Goal: Task Accomplishment & Management: Manage account settings

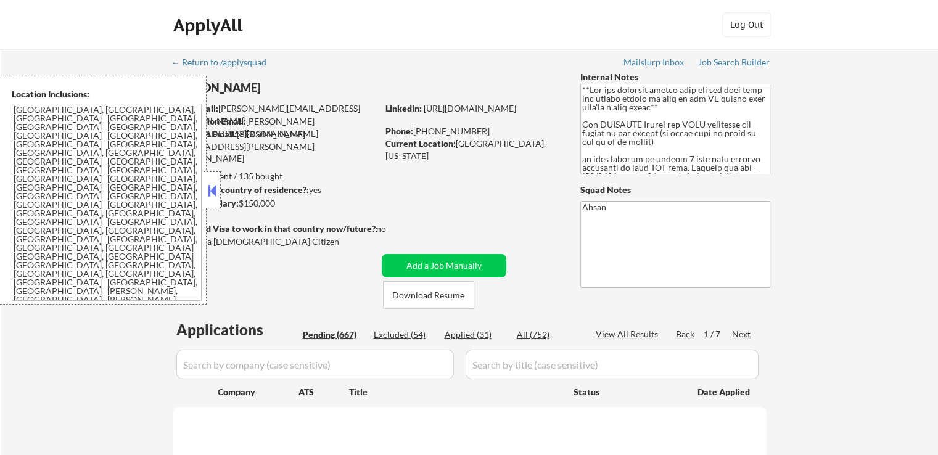
select select ""pending""
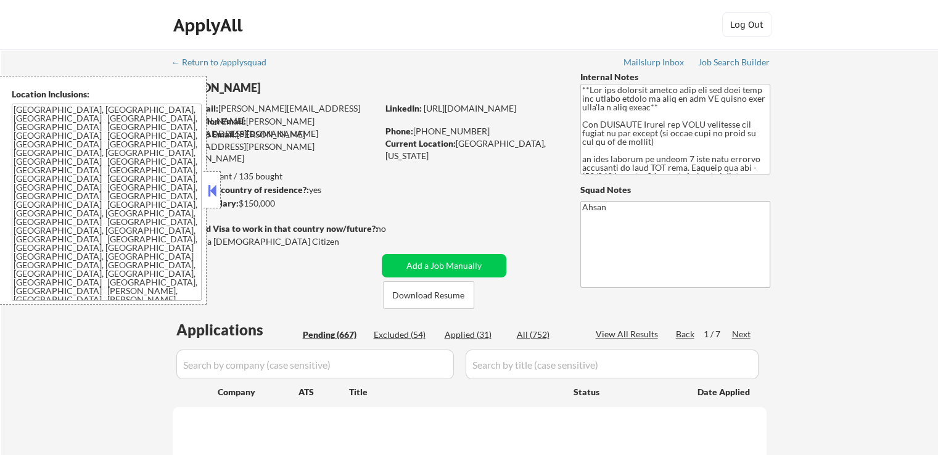
select select ""pending""
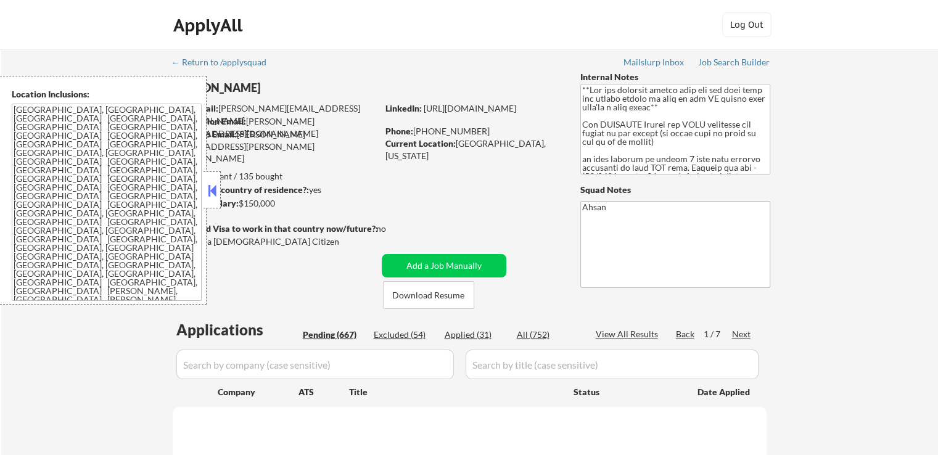
select select ""pending""
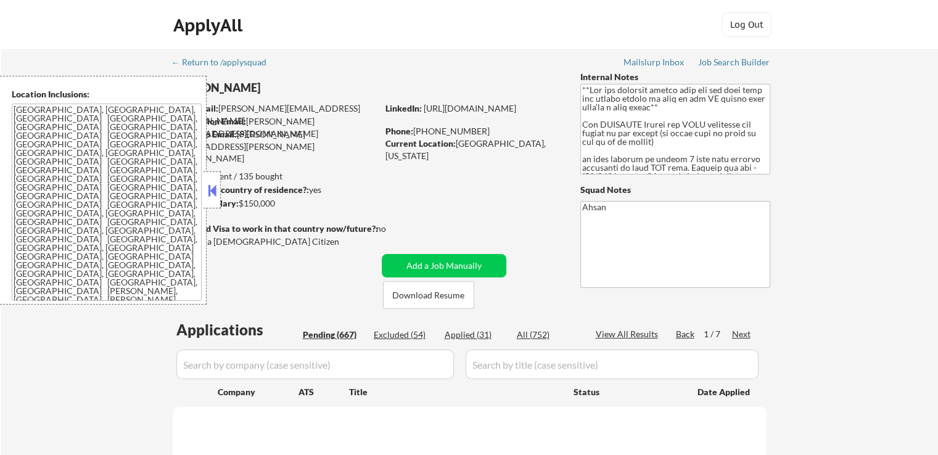
select select ""pending""
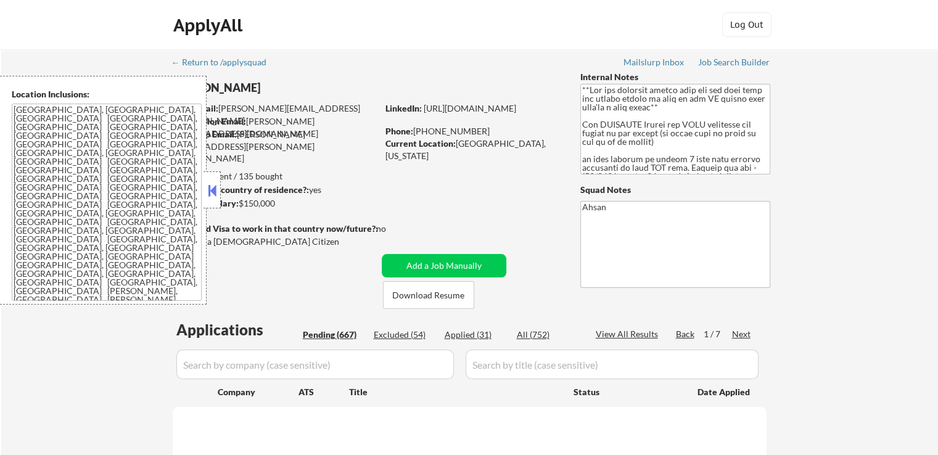
select select ""pending""
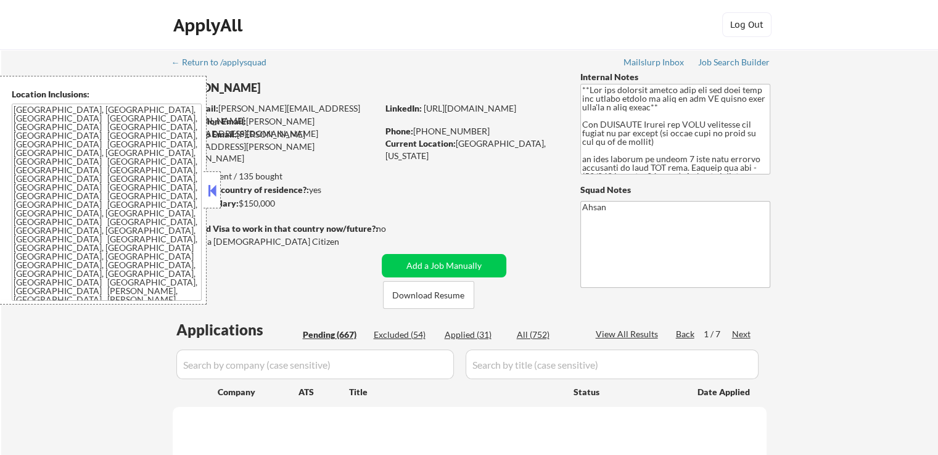
select select ""pending""
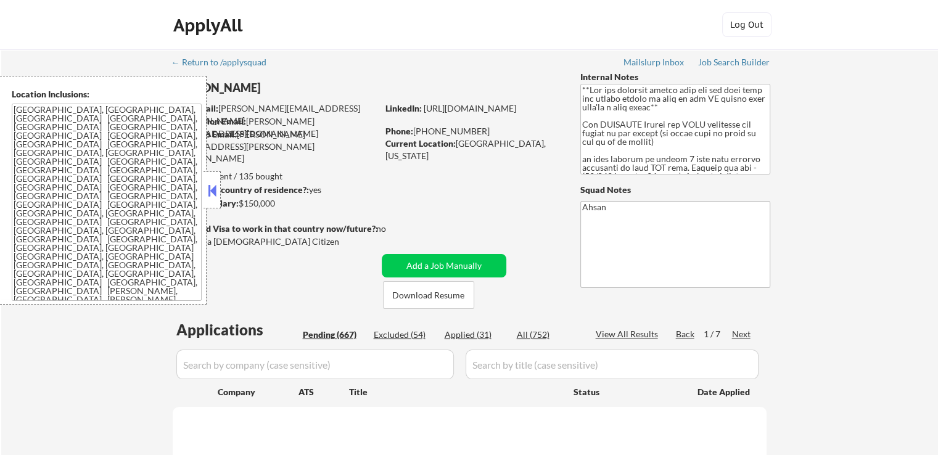
select select ""pending""
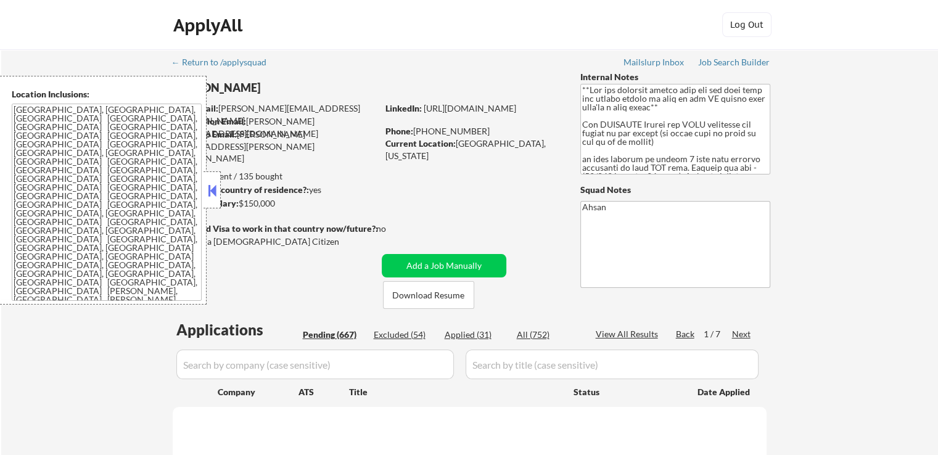
select select ""pending""
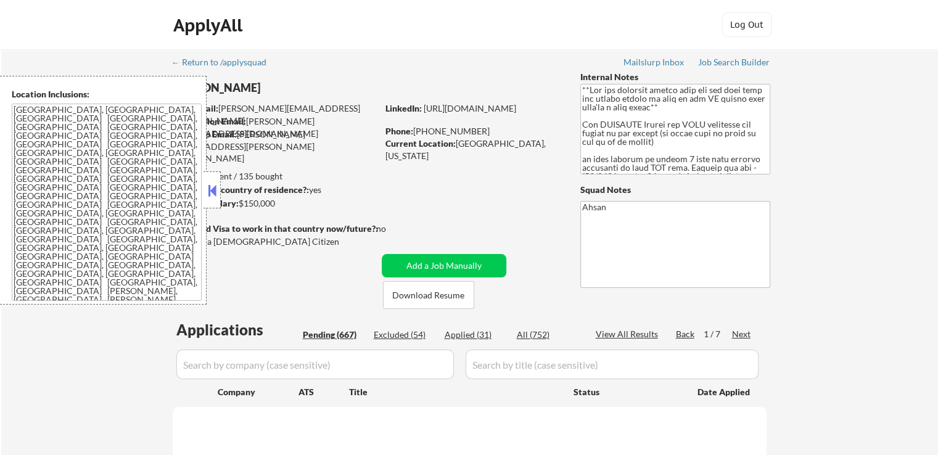
select select ""pending""
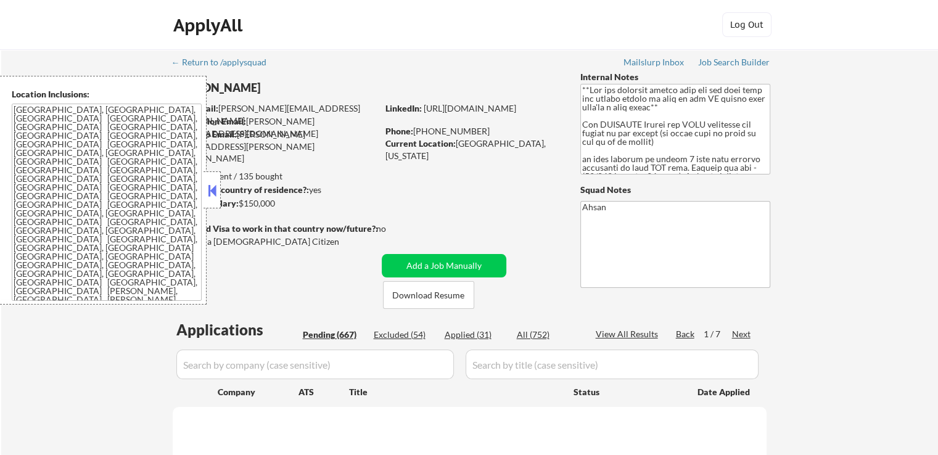
select select ""pending""
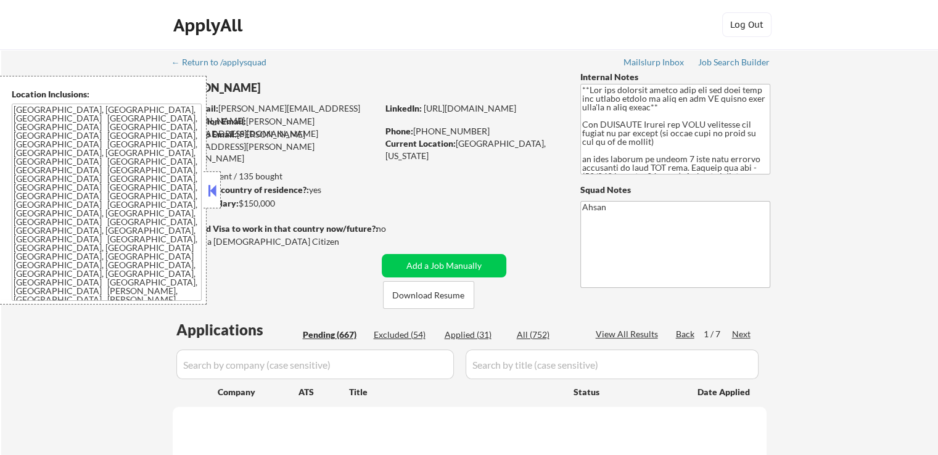
select select ""pending""
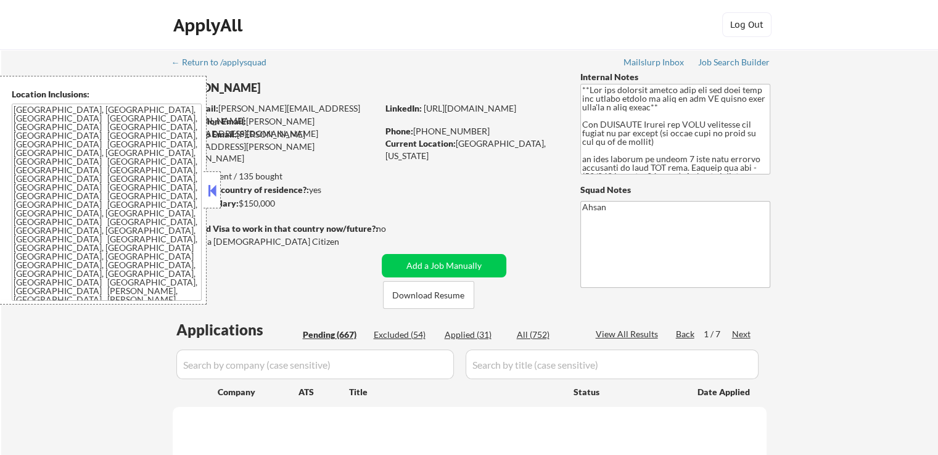
select select ""pending""
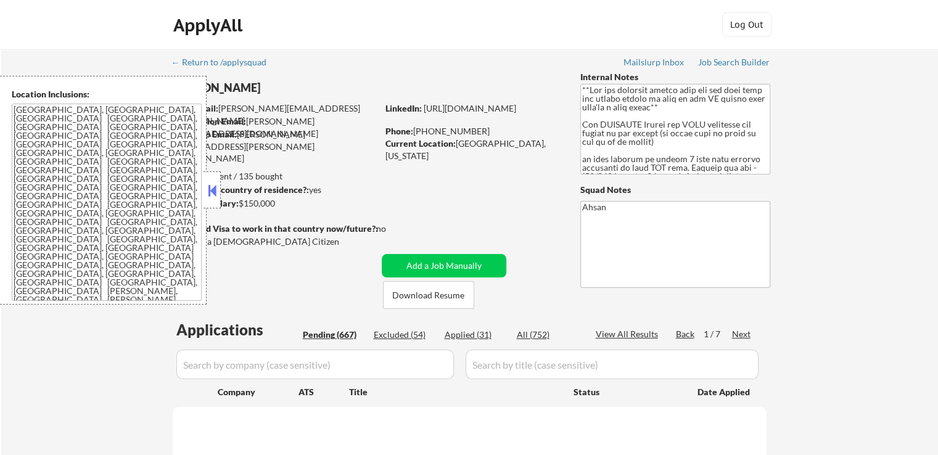
select select ""pending""
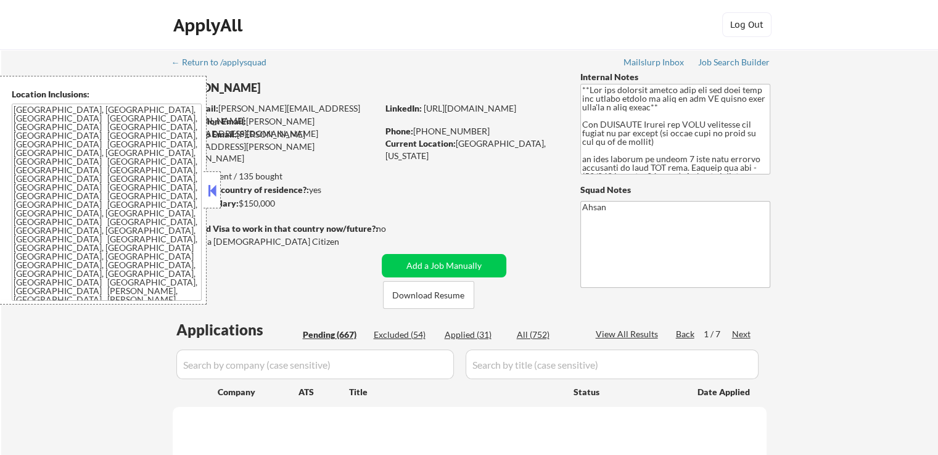
select select ""pending""
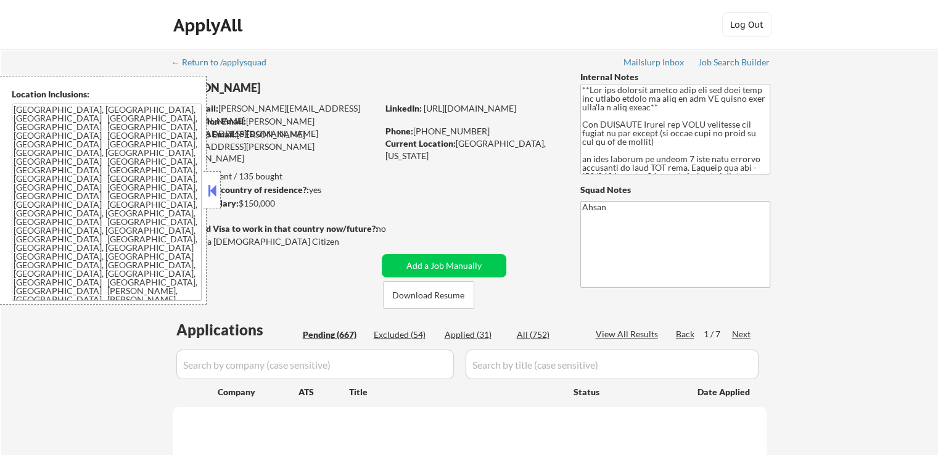
select select ""pending""
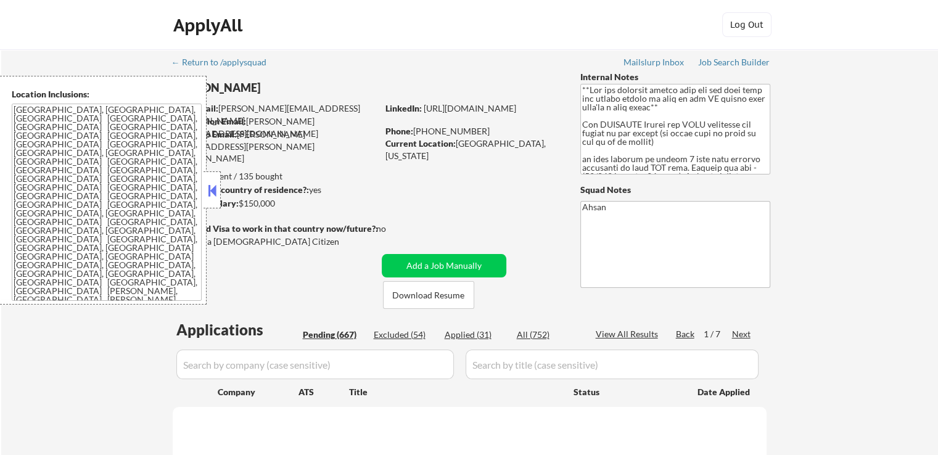
select select ""pending""
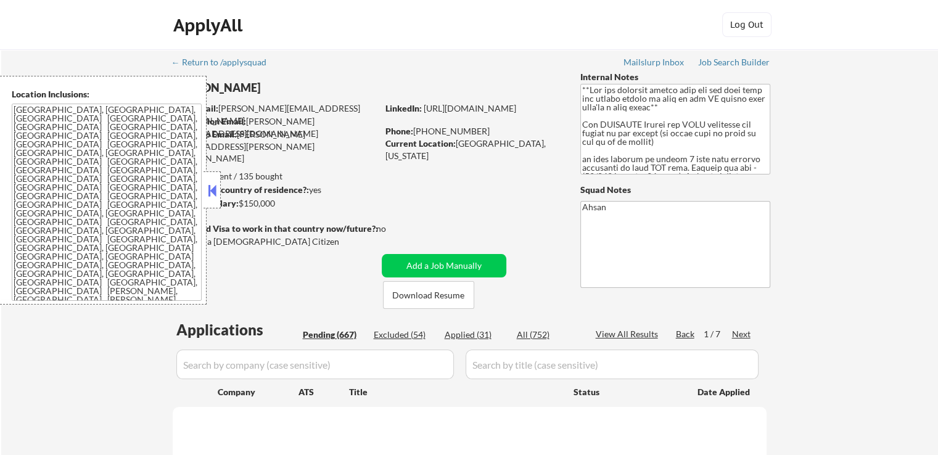
select select ""pending""
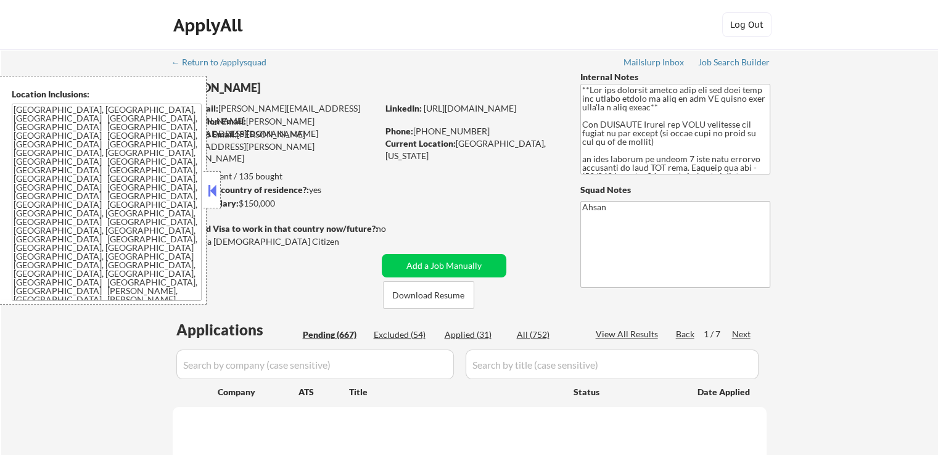
select select ""pending""
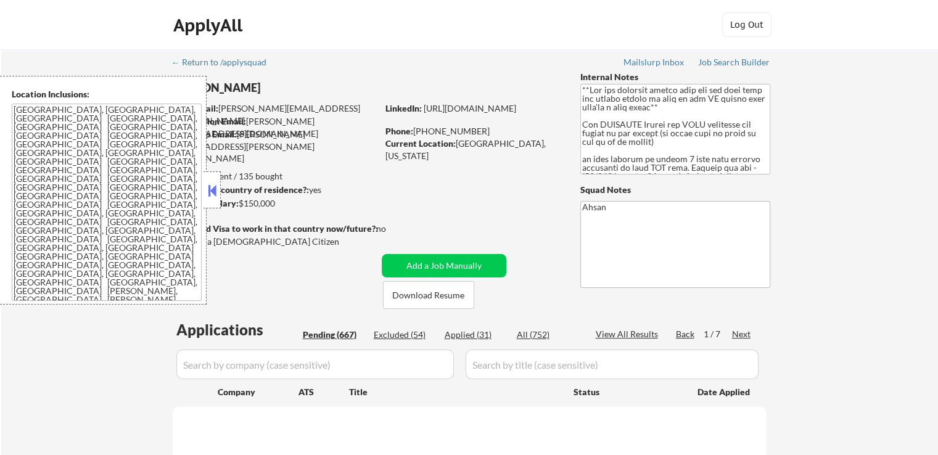
select select ""pending""
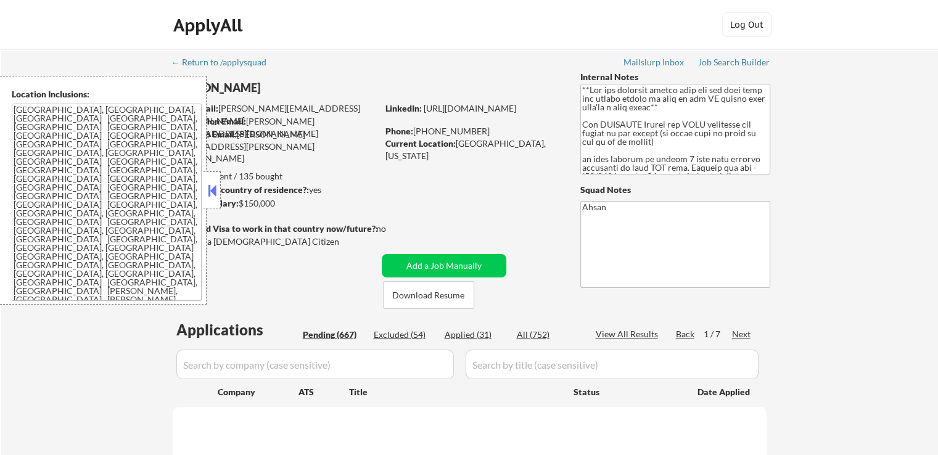
select select ""pending""
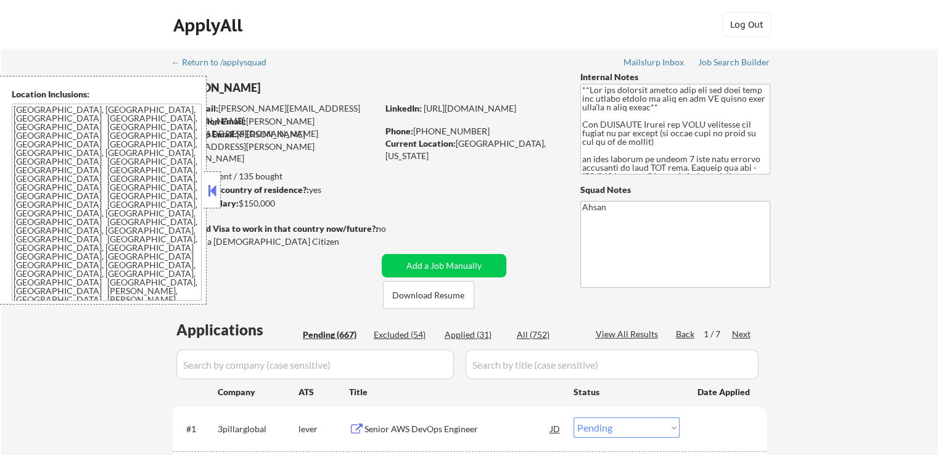
click at [215, 191] on button at bounding box center [212, 190] width 14 height 19
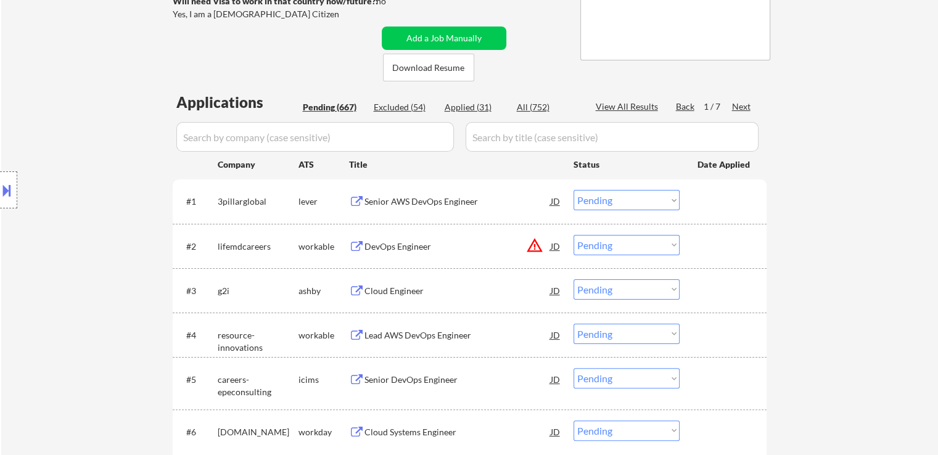
scroll to position [247, 0]
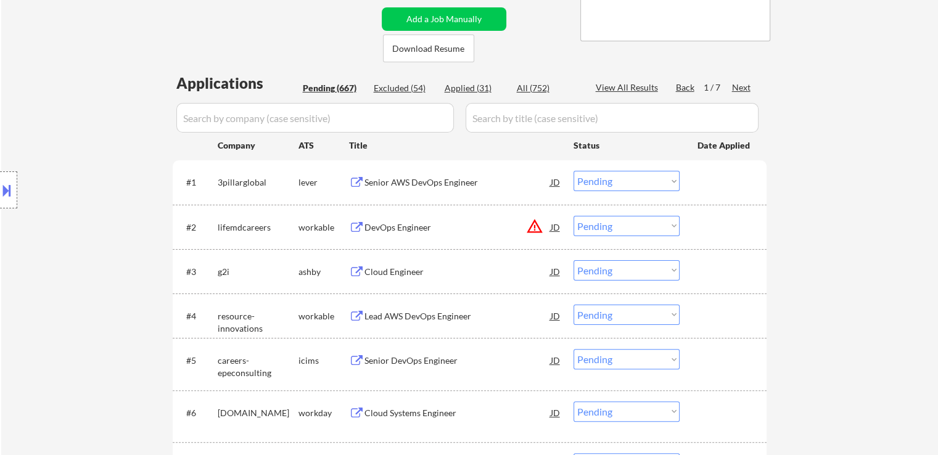
click at [390, 268] on div "Cloud Engineer" at bounding box center [457, 272] width 186 height 12
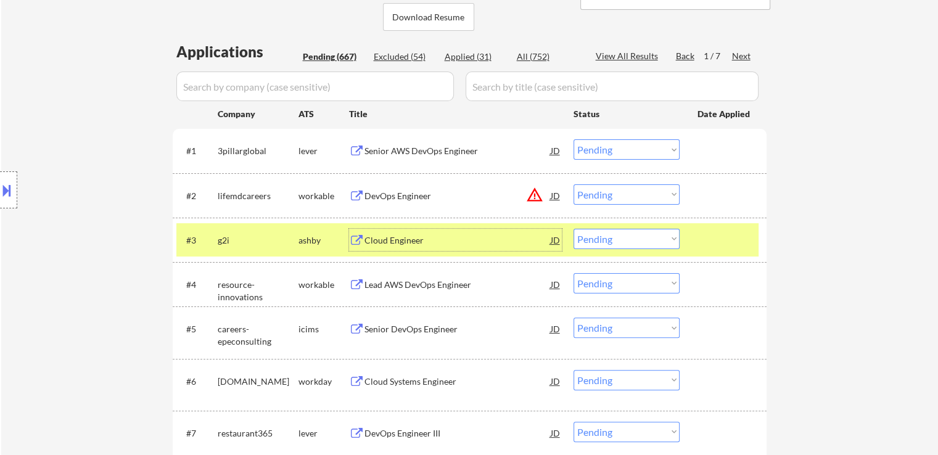
scroll to position [308, 0]
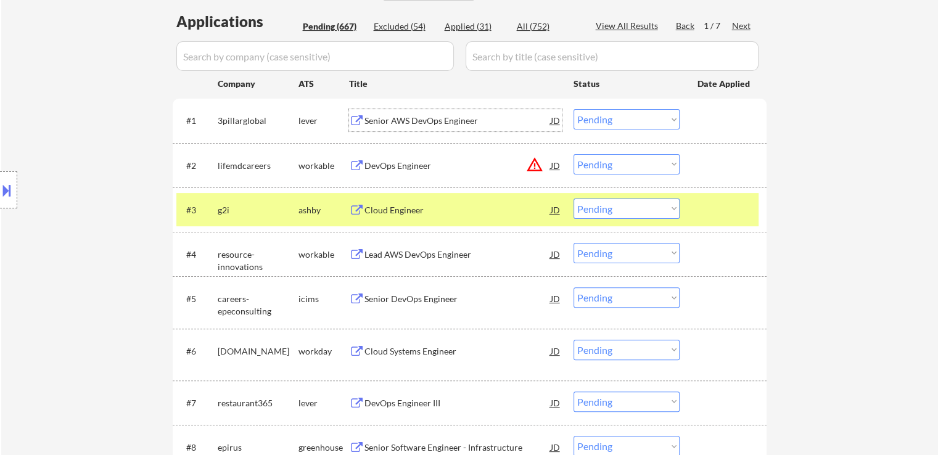
click at [425, 123] on div "Senior AWS DevOps Engineer" at bounding box center [457, 121] width 186 height 12
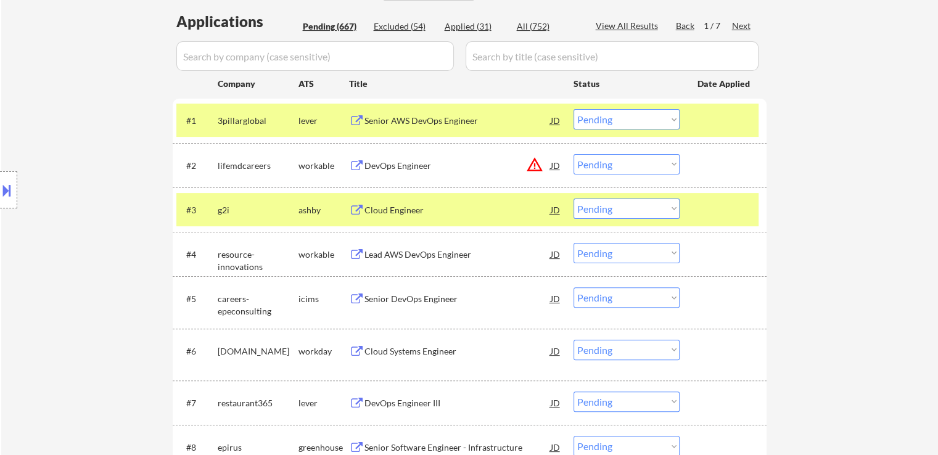
drag, startPoint x: 392, startPoint y: 210, endPoint x: 360, endPoint y: 200, distance: 33.6
click at [391, 210] on div "Cloud Engineer" at bounding box center [457, 210] width 186 height 12
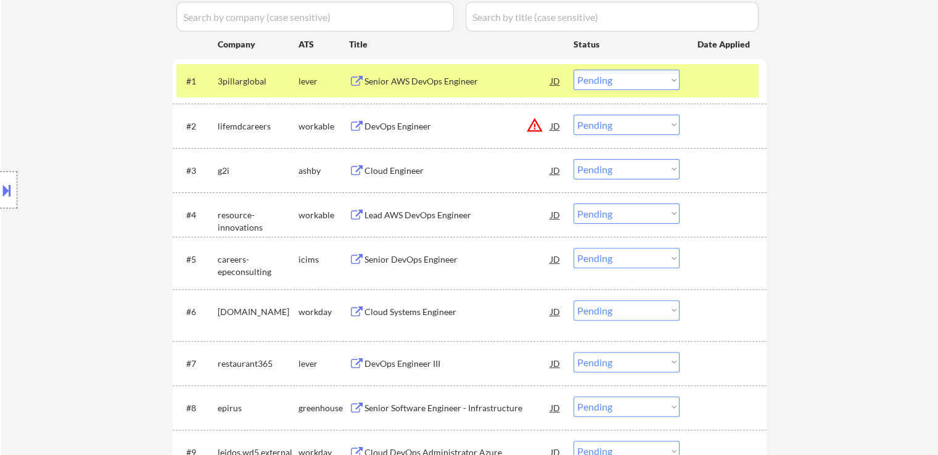
scroll to position [370, 0]
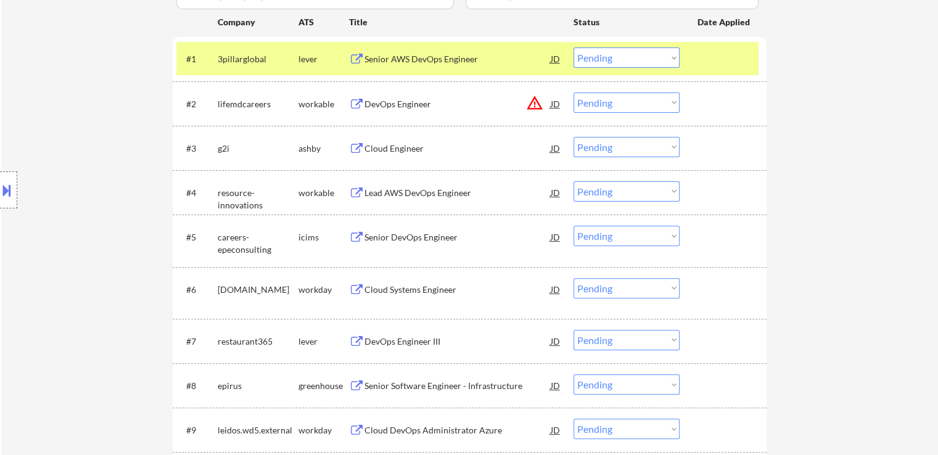
click at [373, 191] on div "Lead AWS DevOps Engineer" at bounding box center [457, 193] width 186 height 12
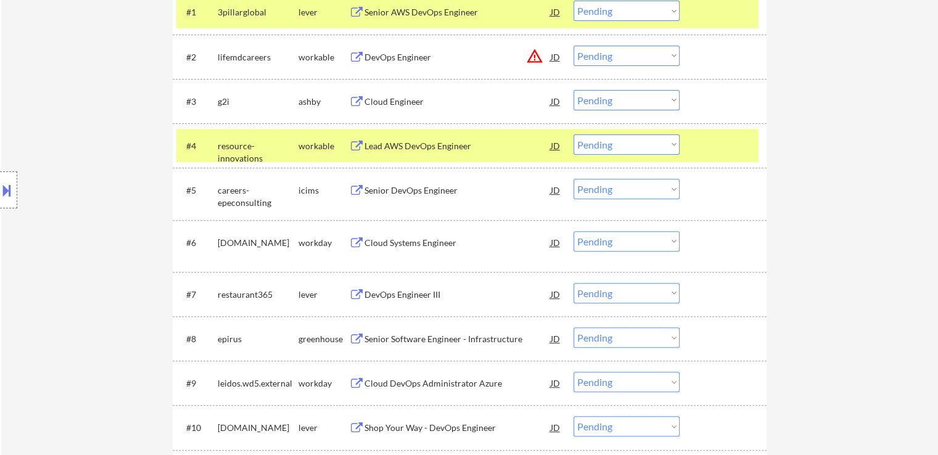
scroll to position [493, 0]
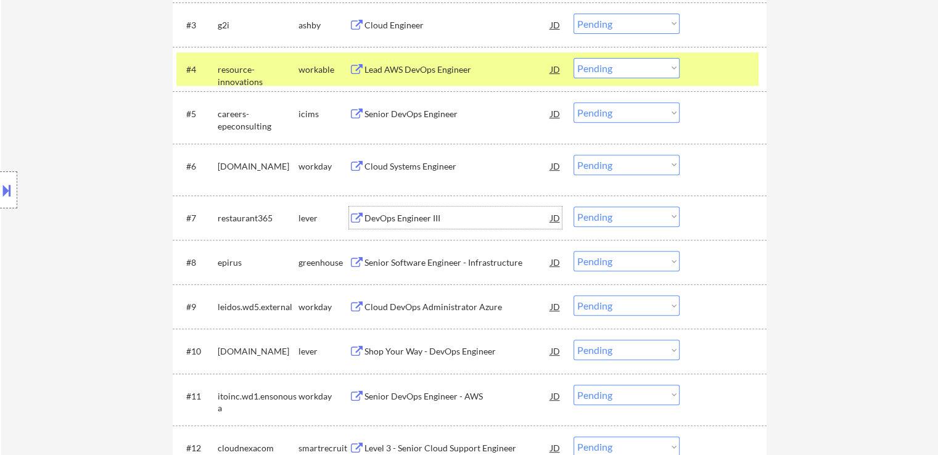
click at [395, 220] on div "DevOps Engineer III" at bounding box center [457, 218] width 186 height 12
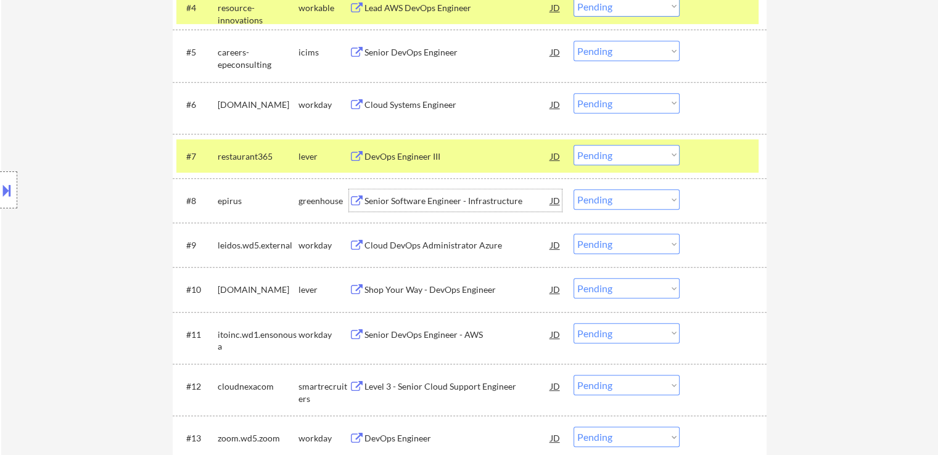
click at [406, 198] on div "Senior Software Engineer - Infrastructure" at bounding box center [457, 201] width 186 height 12
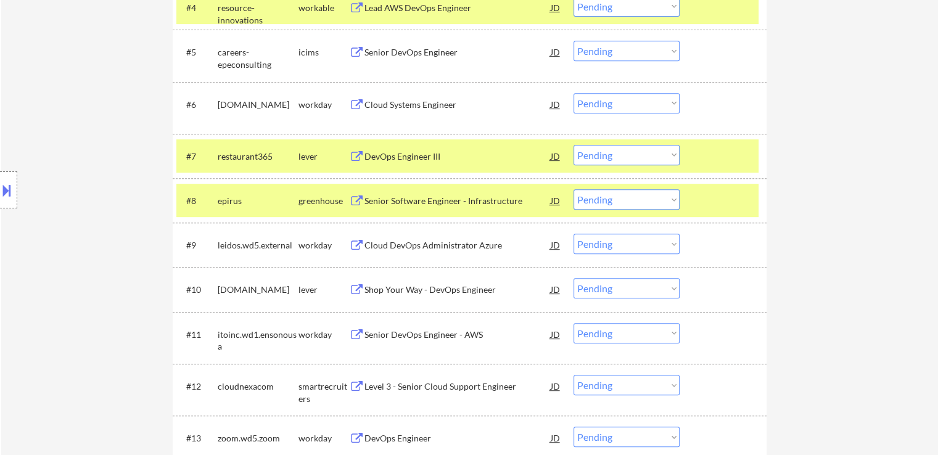
scroll to position [617, 0]
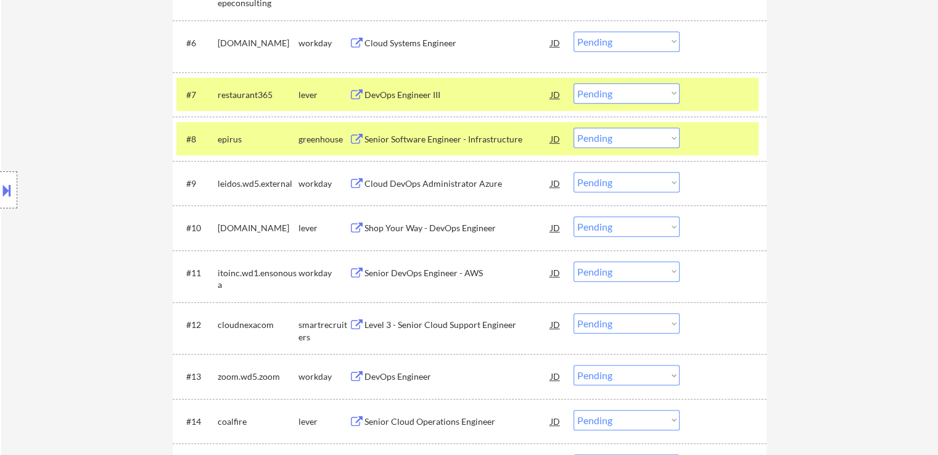
click at [395, 229] on div "Shop Your Way - DevOps Engineer" at bounding box center [457, 228] width 186 height 12
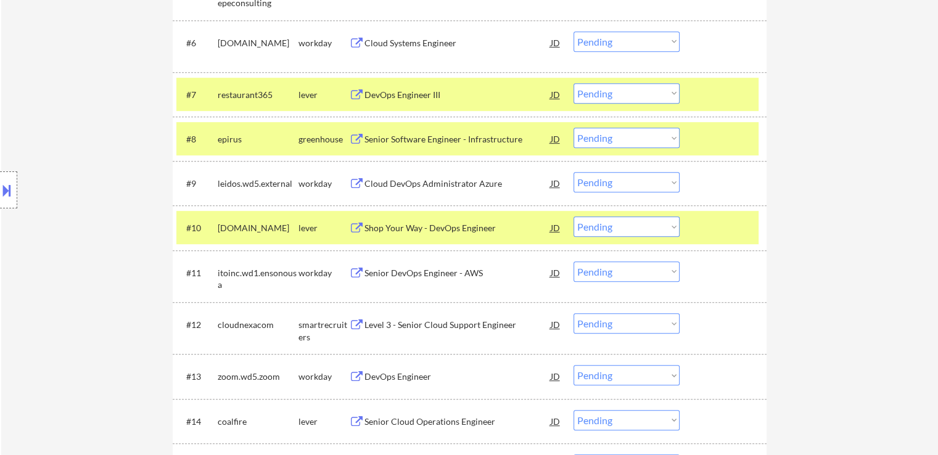
scroll to position [678, 0]
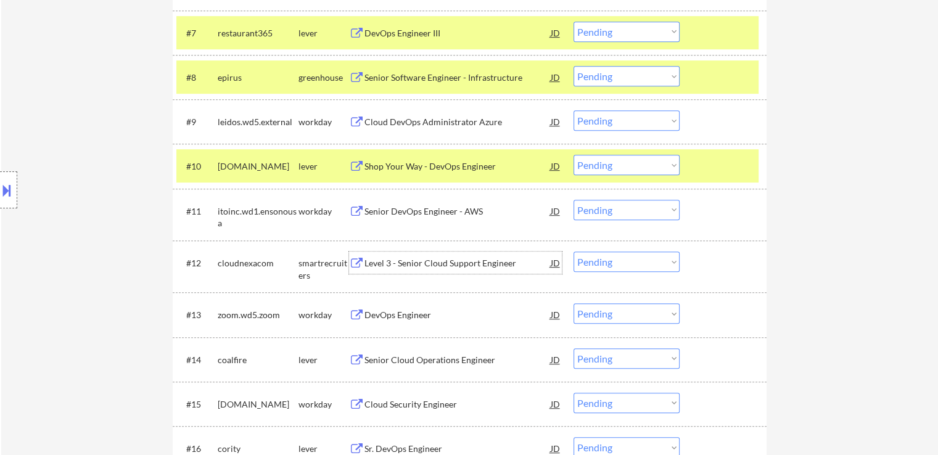
click at [402, 266] on div "Level 3 - Senior Cloud Support Engineer" at bounding box center [457, 263] width 186 height 12
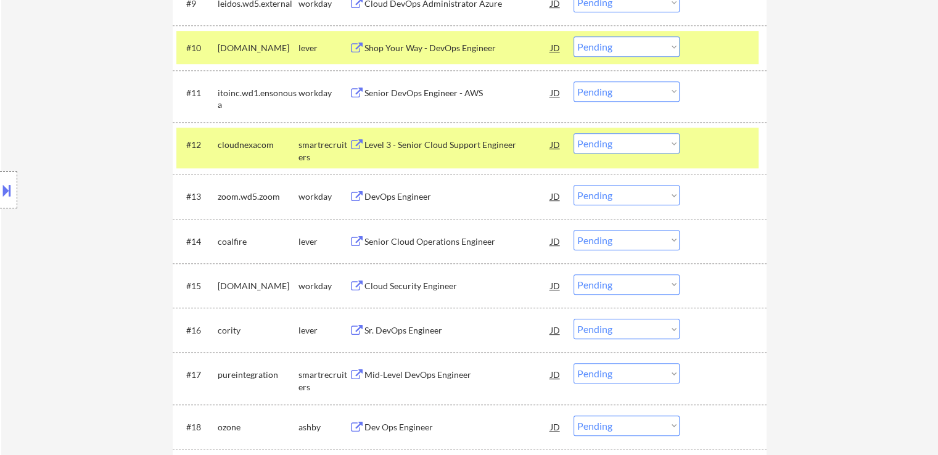
scroll to position [802, 0]
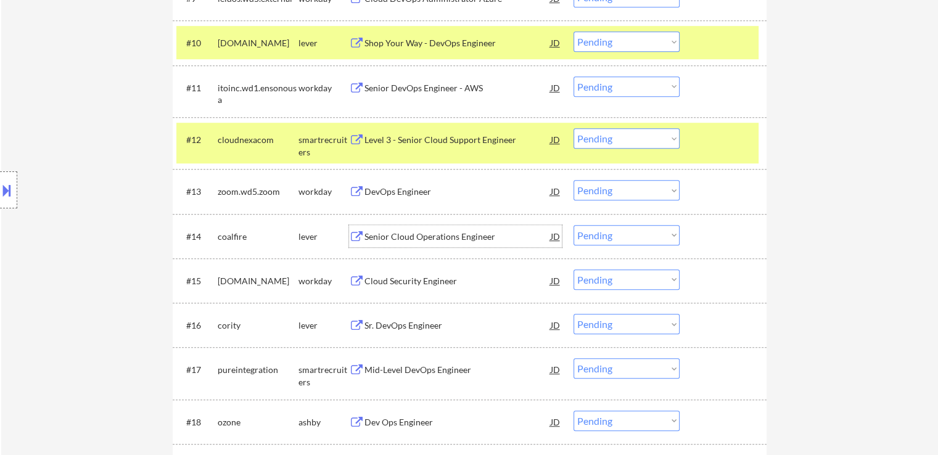
click at [397, 236] on div "Senior Cloud Operations Engineer" at bounding box center [457, 237] width 186 height 12
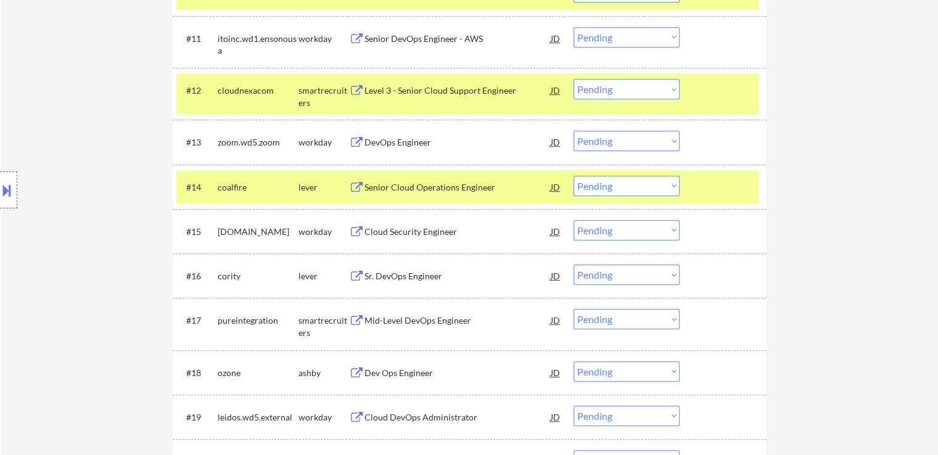
scroll to position [863, 0]
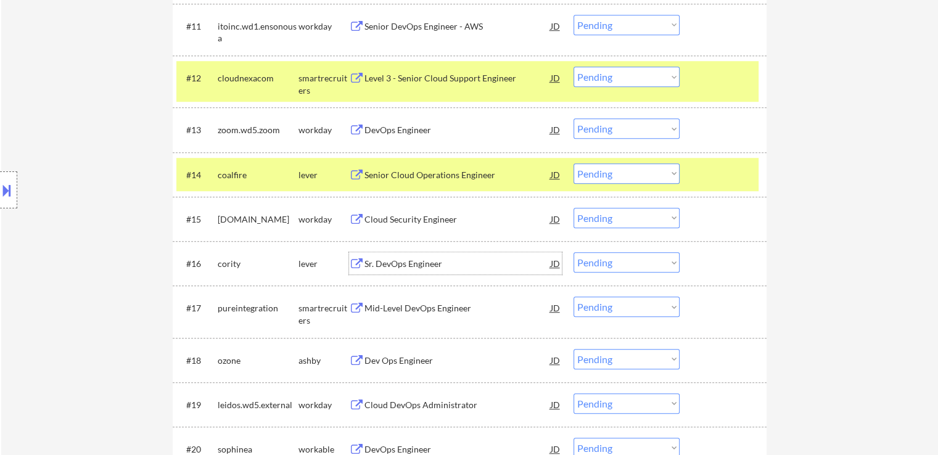
click at [380, 265] on div "Sr. DevOps Engineer" at bounding box center [457, 264] width 186 height 12
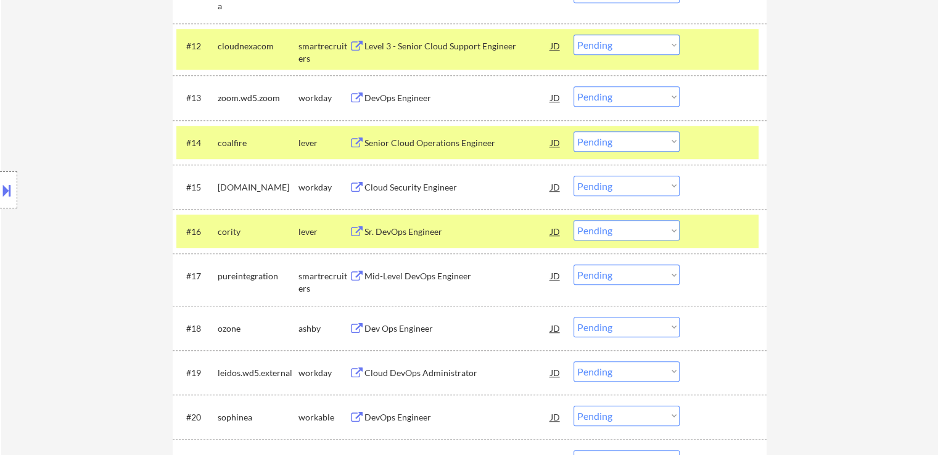
scroll to position [925, 0]
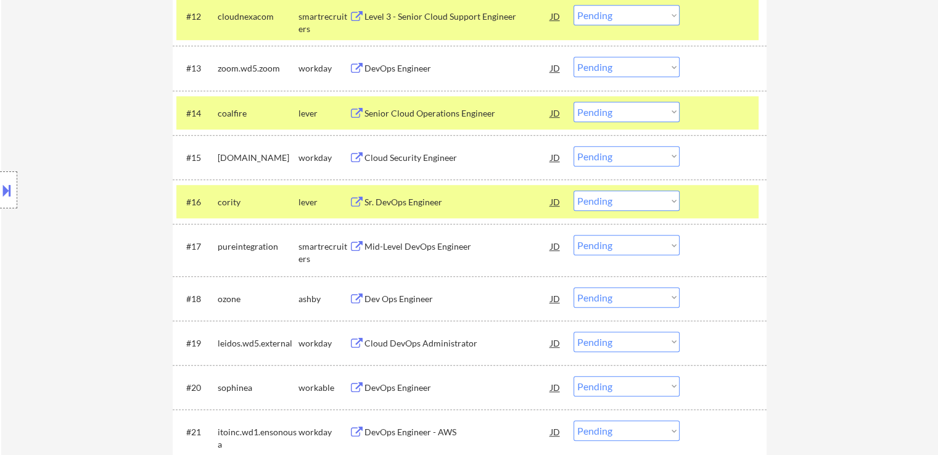
click at [400, 247] on div "Mid-Level DevOps Engineer" at bounding box center [457, 247] width 186 height 12
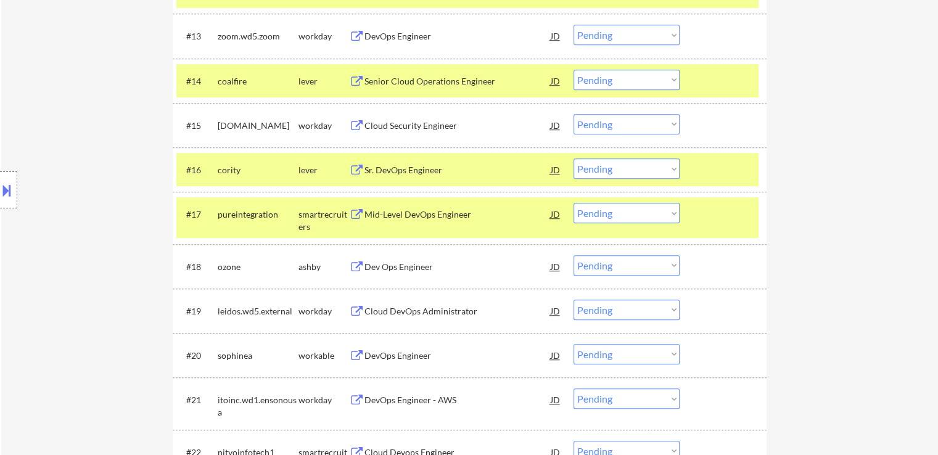
scroll to position [987, 0]
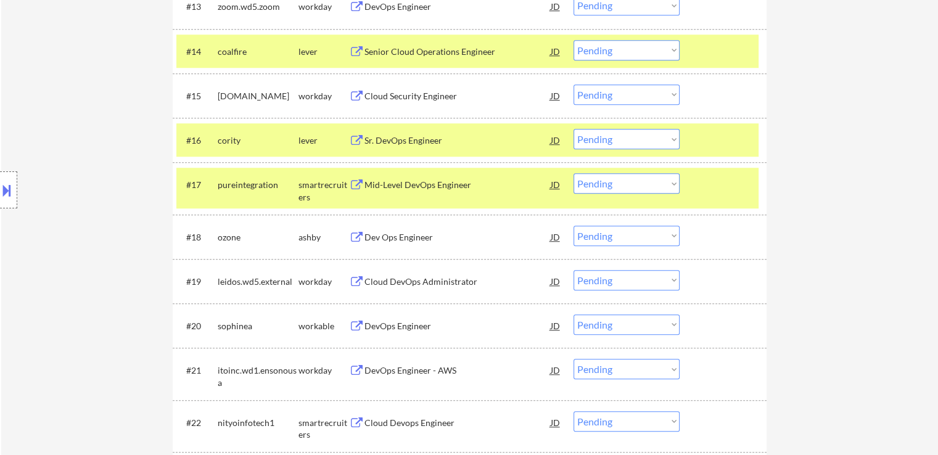
click at [395, 234] on div "Dev Ops Engineer" at bounding box center [457, 237] width 186 height 12
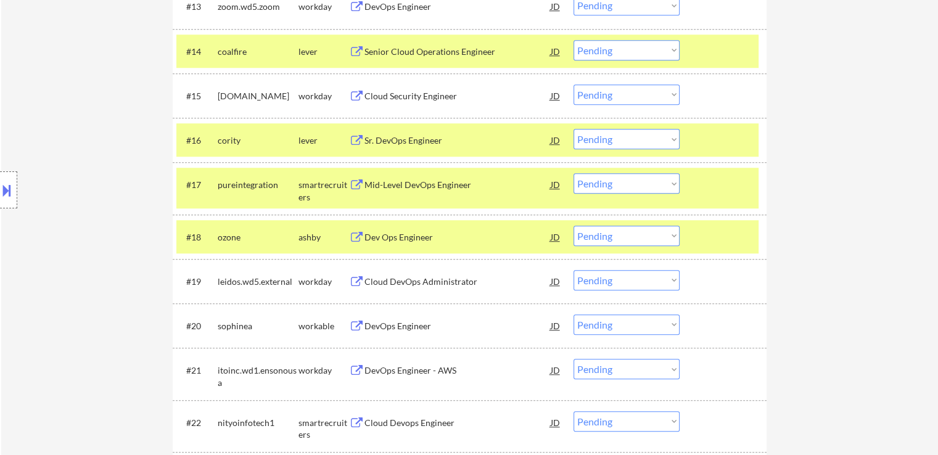
scroll to position [1048, 0]
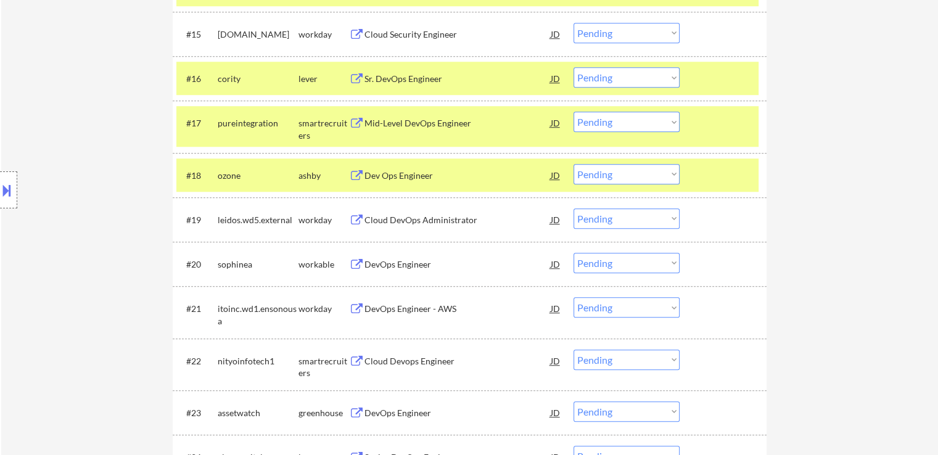
click at [401, 263] on div "DevOps Engineer" at bounding box center [457, 264] width 186 height 12
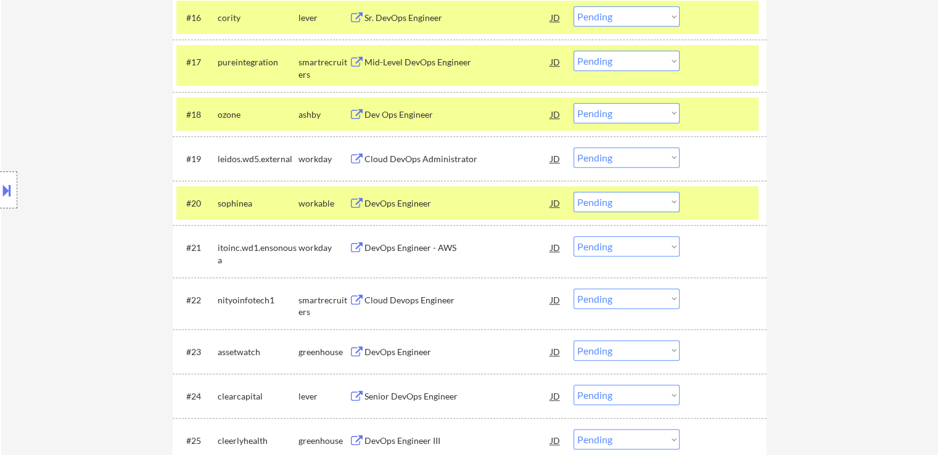
scroll to position [1110, 0]
click at [424, 299] on div "Cloud Devops Engineer" at bounding box center [457, 300] width 186 height 12
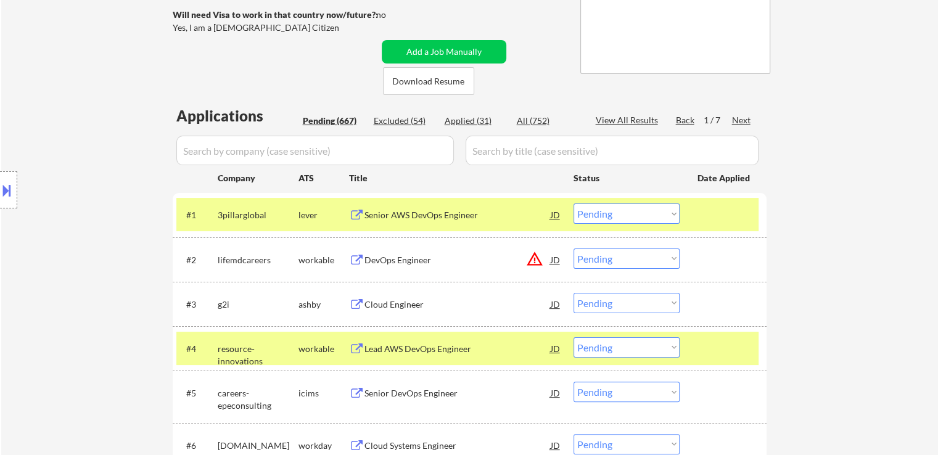
scroll to position [123, 0]
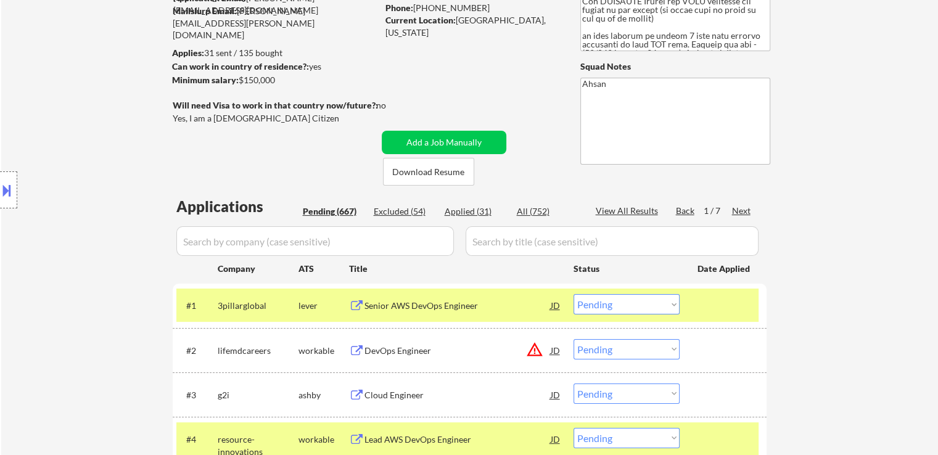
click at [0, 187] on button at bounding box center [7, 190] width 14 height 20
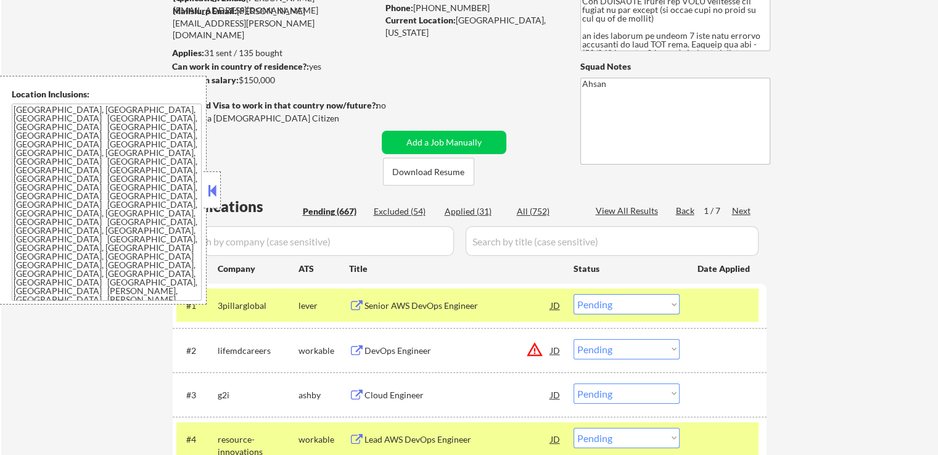
click at [212, 181] on button at bounding box center [212, 190] width 14 height 19
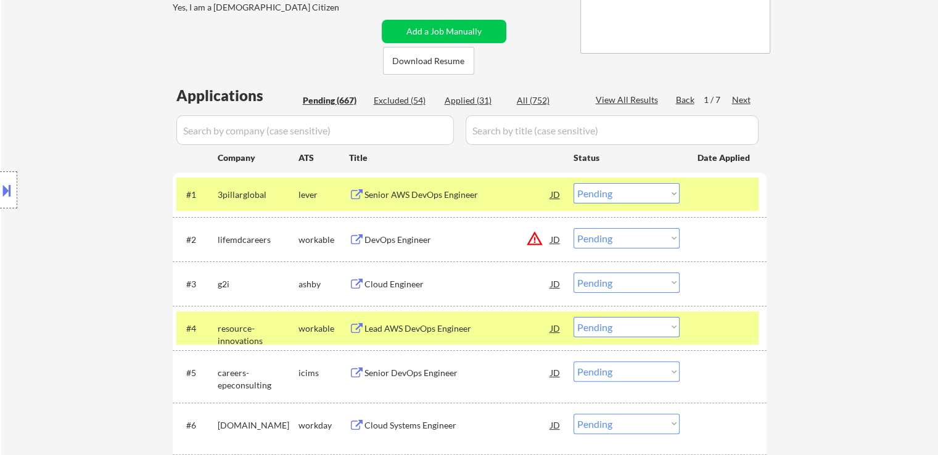
scroll to position [247, 0]
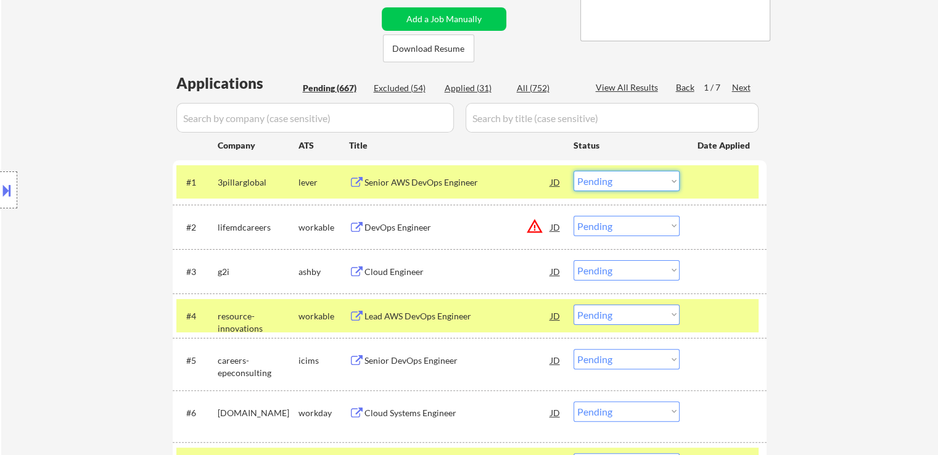
click at [592, 178] on select "Choose an option... Pending Applied Excluded (Questions) Excluded (Expired) Exc…" at bounding box center [627, 181] width 106 height 20
click at [574, 171] on select "Choose an option... Pending Applied Excluded (Questions) Excluded (Expired) Exc…" at bounding box center [627, 181] width 106 height 20
select select ""pending""
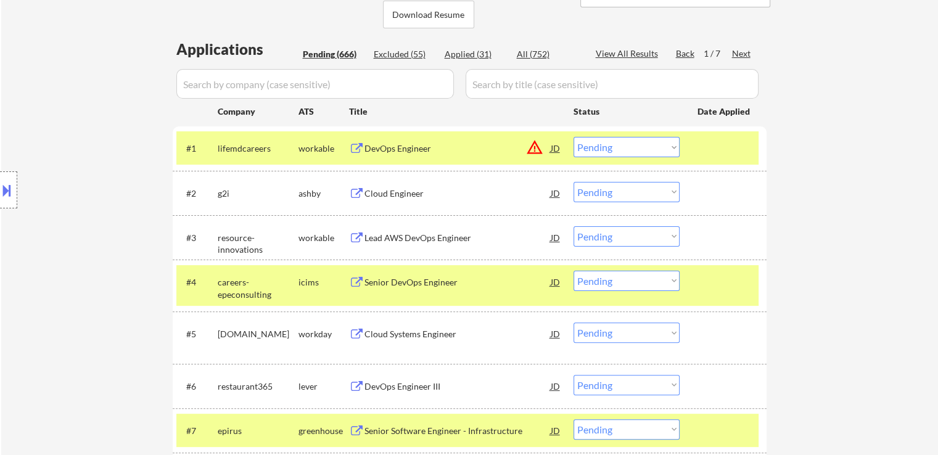
scroll to position [308, 0]
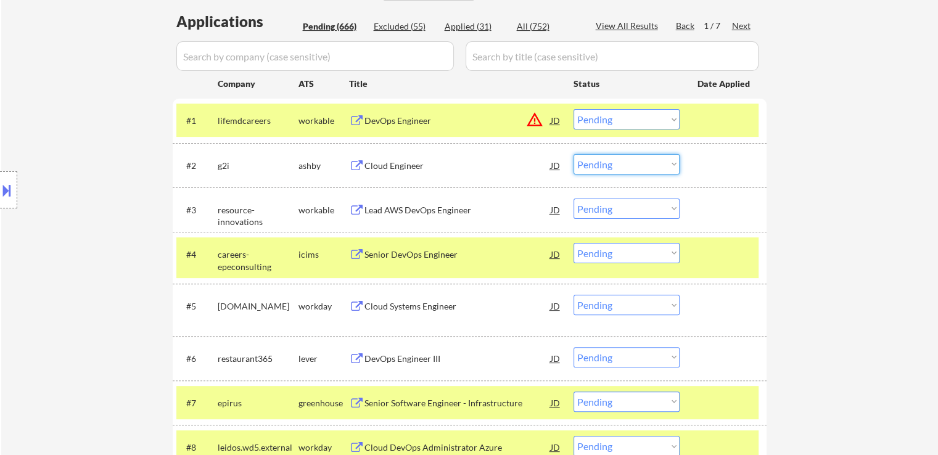
click at [587, 162] on select "Choose an option... Pending Applied Excluded (Questions) Excluded (Expired) Exc…" at bounding box center [627, 164] width 106 height 20
click at [574, 154] on select "Choose an option... Pending Applied Excluded (Questions) Excluded (Expired) Exc…" at bounding box center [627, 164] width 106 height 20
select select ""pending""
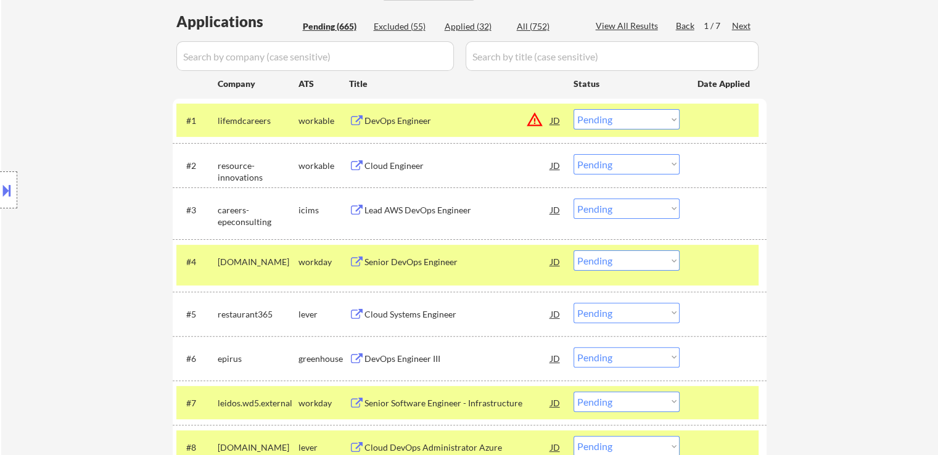
click at [0, 197] on button at bounding box center [7, 190] width 14 height 20
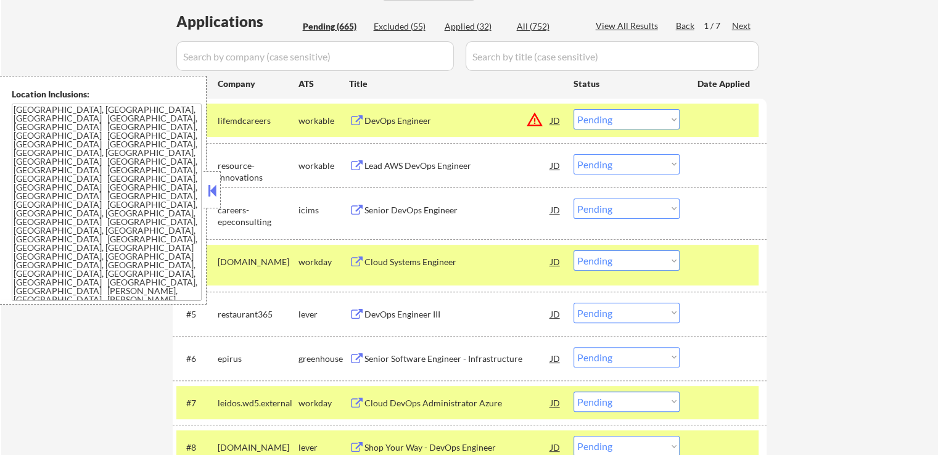
click at [217, 189] on button at bounding box center [212, 190] width 14 height 19
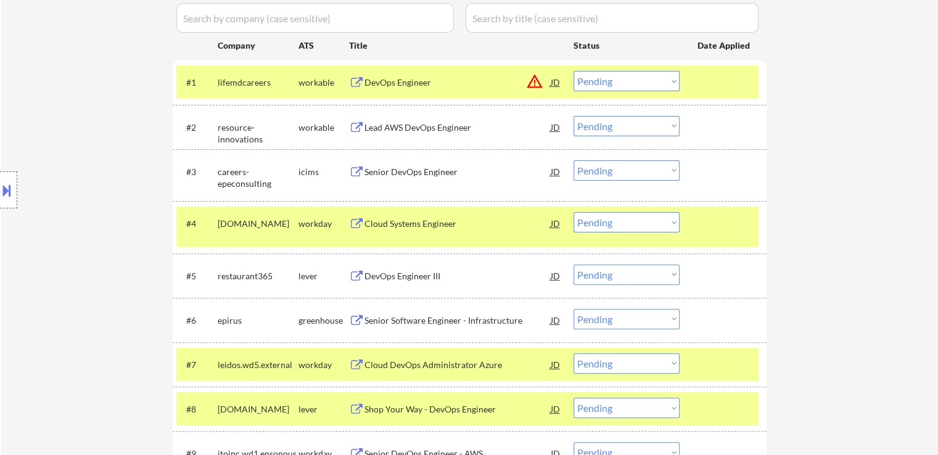
scroll to position [493, 0]
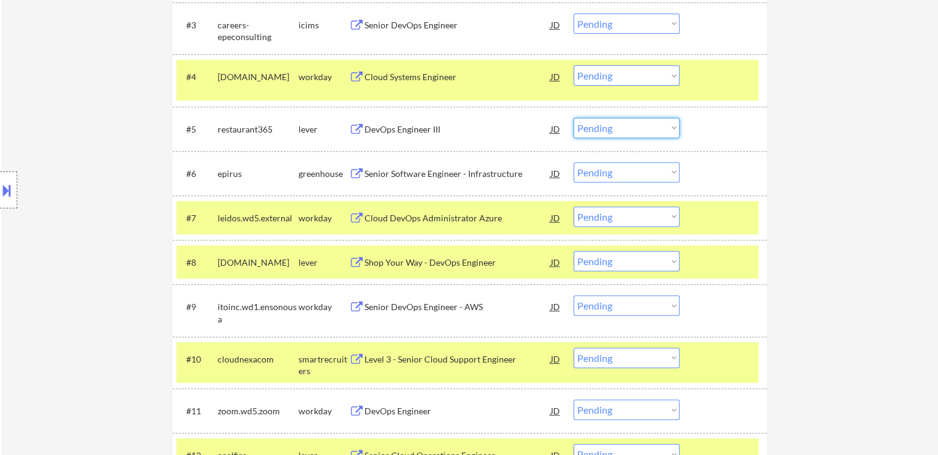
click at [587, 134] on select "Choose an option... Pending Applied Excluded (Questions) Excluded (Expired) Exc…" at bounding box center [627, 128] width 106 height 20
click at [574, 118] on select "Choose an option... Pending Applied Excluded (Questions) Excluded (Expired) Exc…" at bounding box center [627, 128] width 106 height 20
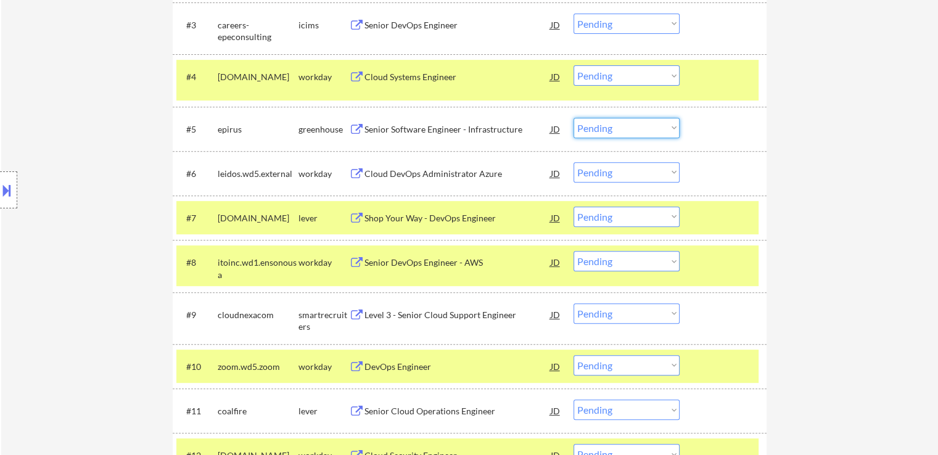
click at [597, 130] on select "Choose an option... Pending Applied Excluded (Questions) Excluded (Expired) Exc…" at bounding box center [627, 128] width 106 height 20
click at [574, 118] on select "Choose an option... Pending Applied Excluded (Questions) Excluded (Expired) Exc…" at bounding box center [627, 128] width 106 height 20
select select ""pending""
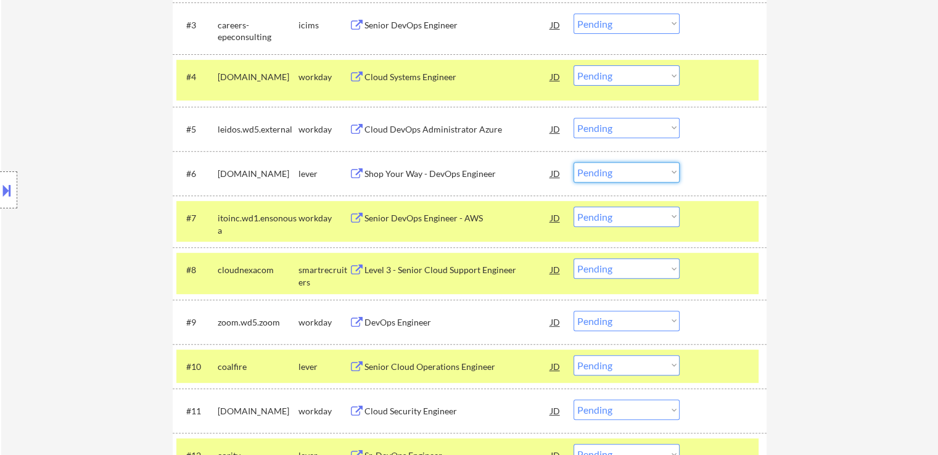
click at [613, 166] on select "Choose an option... Pending Applied Excluded (Questions) Excluded (Expired) Exc…" at bounding box center [627, 172] width 106 height 20
click at [574, 162] on select "Choose an option... Pending Applied Excluded (Questions) Excluded (Expired) Exc…" at bounding box center [627, 172] width 106 height 20
select select ""pending""
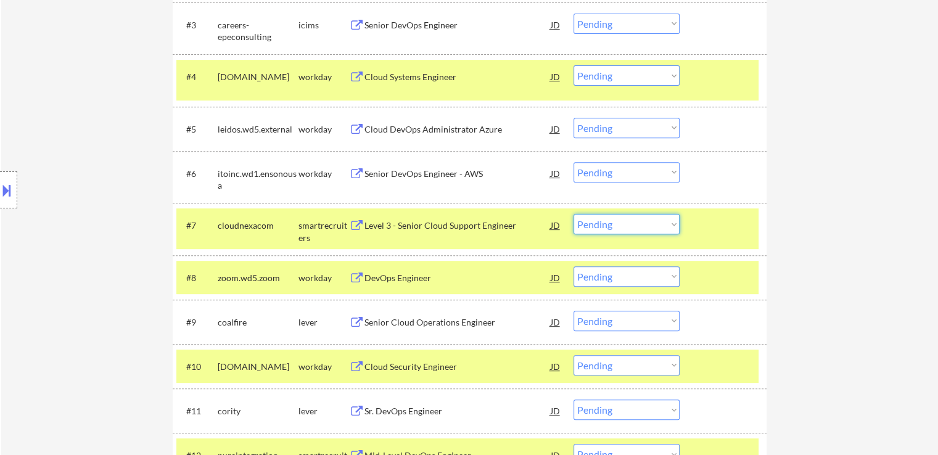
click at [588, 228] on select "Choose an option... Pending Applied Excluded (Questions) Excluded (Expired) Exc…" at bounding box center [627, 224] width 106 height 20
click at [574, 214] on select "Choose an option... Pending Applied Excluded (Questions) Excluded (Expired) Exc…" at bounding box center [627, 224] width 106 height 20
select select ""pending""
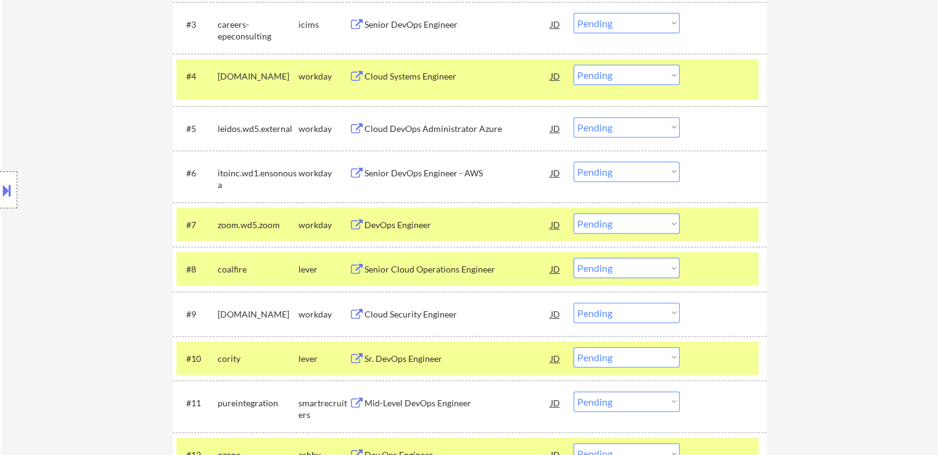
scroll to position [617, 0]
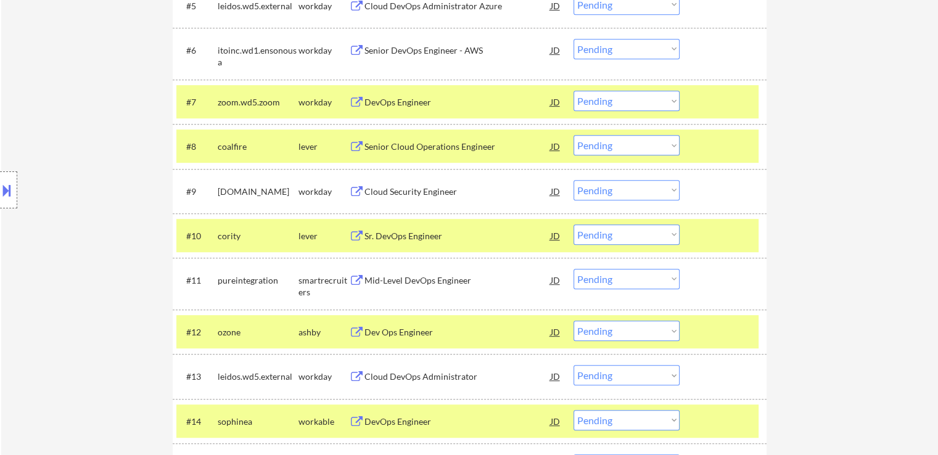
click at [603, 146] on select "Choose an option... Pending Applied Excluded (Questions) Excluded (Expired) Exc…" at bounding box center [627, 145] width 106 height 20
click at [574, 135] on select "Choose an option... Pending Applied Excluded (Questions) Excluded (Expired) Exc…" at bounding box center [627, 145] width 106 height 20
select select ""pending""
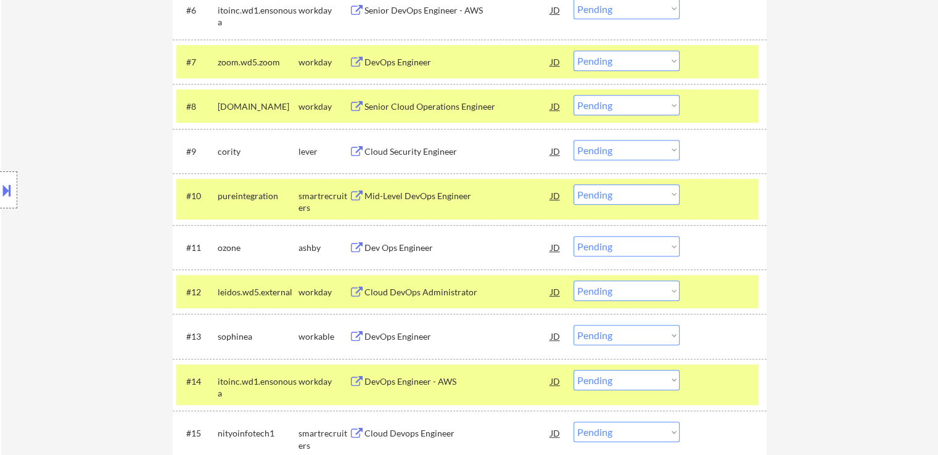
scroll to position [678, 0]
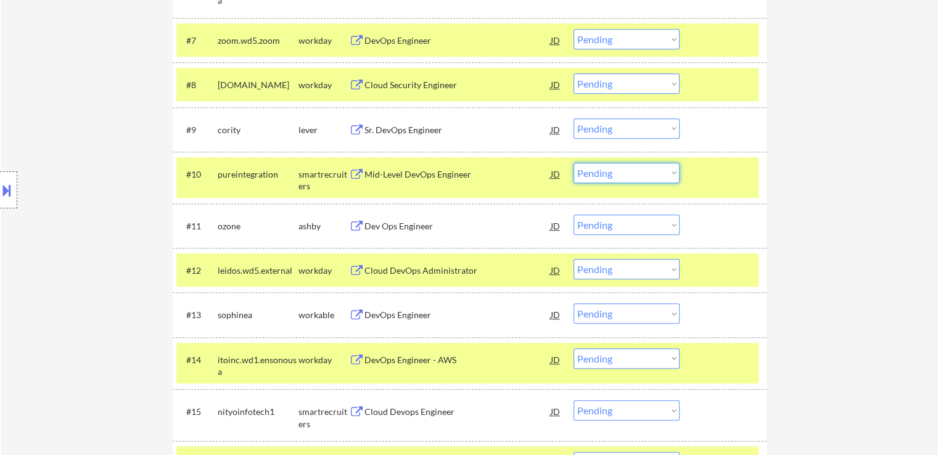
click at [604, 170] on select "Choose an option... Pending Applied Excluded (Questions) Excluded (Expired) Exc…" at bounding box center [627, 173] width 106 height 20
click at [574, 163] on select "Choose an option... Pending Applied Excluded (Questions) Excluded (Expired) Exc…" at bounding box center [627, 173] width 106 height 20
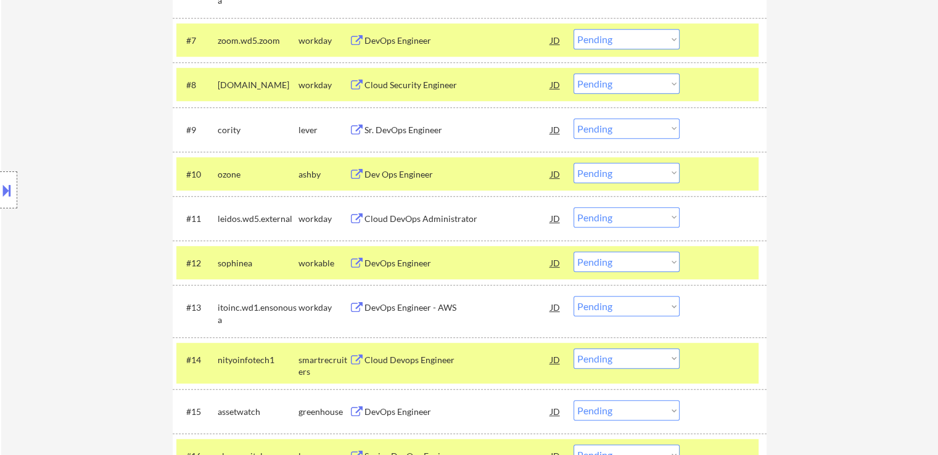
click at [621, 172] on select "Choose an option... Pending Applied Excluded (Questions) Excluded (Expired) Exc…" at bounding box center [627, 173] width 106 height 20
click at [574, 163] on select "Choose an option... Pending Applied Excluded (Questions) Excluded (Expired) Exc…" at bounding box center [627, 173] width 106 height 20
select select ""pending""
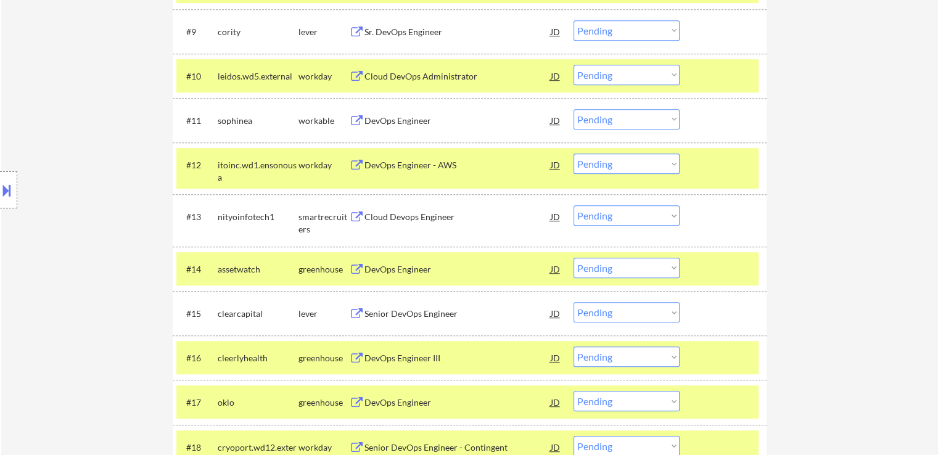
scroll to position [802, 0]
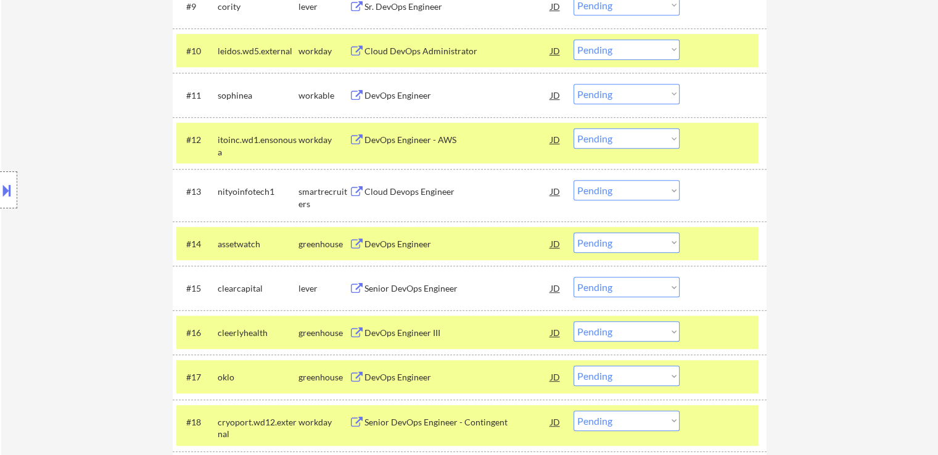
click at [589, 94] on select "Choose an option... Pending Applied Excluded (Questions) Excluded (Expired) Exc…" at bounding box center [627, 94] width 106 height 20
click at [574, 84] on select "Choose an option... Pending Applied Excluded (Questions) Excluded (Expired) Exc…" at bounding box center [627, 94] width 106 height 20
select select ""pending""
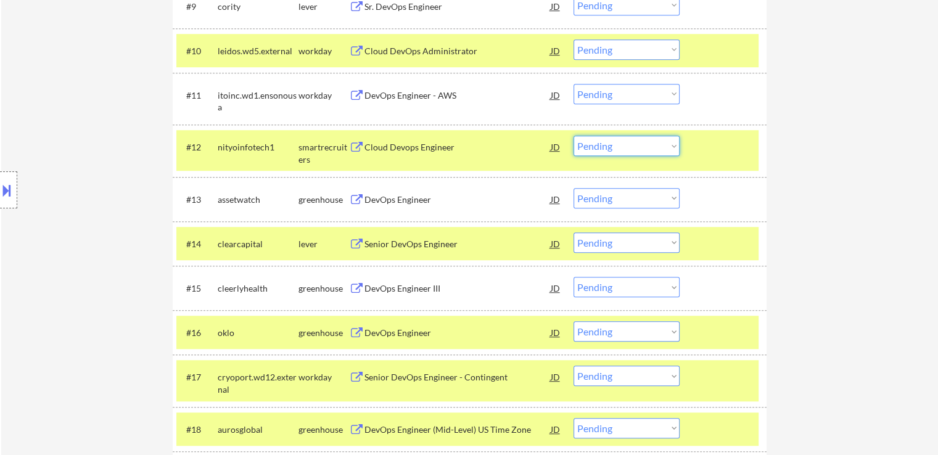
click at [599, 149] on select "Choose an option... Pending Applied Excluded (Questions) Excluded (Expired) Exc…" at bounding box center [627, 146] width 106 height 20
click at [574, 136] on select "Choose an option... Pending Applied Excluded (Questions) Excluded (Expired) Exc…" at bounding box center [627, 146] width 106 height 20
select select ""pending""
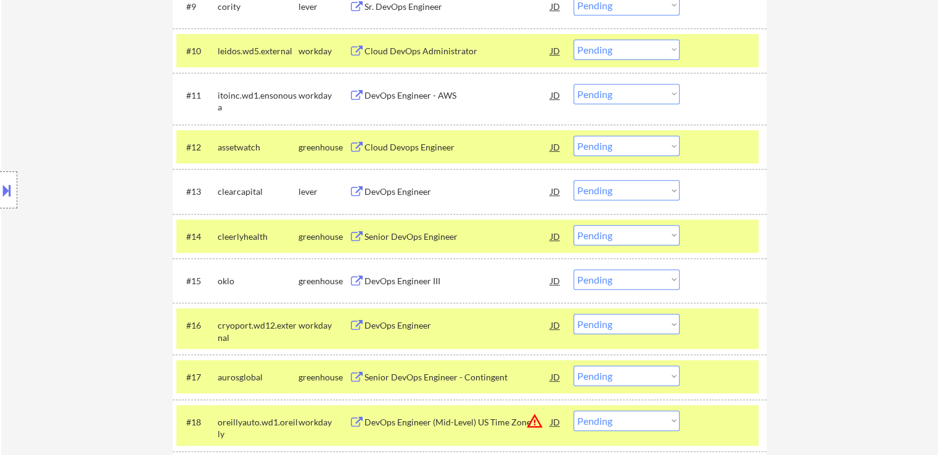
click at [417, 149] on div "Cloud Devops Engineer" at bounding box center [457, 147] width 186 height 12
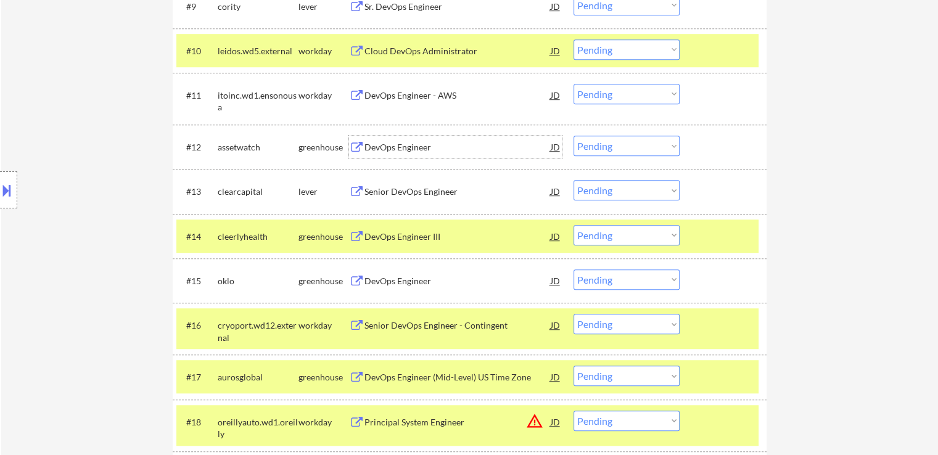
click at [418, 188] on div "Senior DevOps Engineer" at bounding box center [457, 192] width 186 height 12
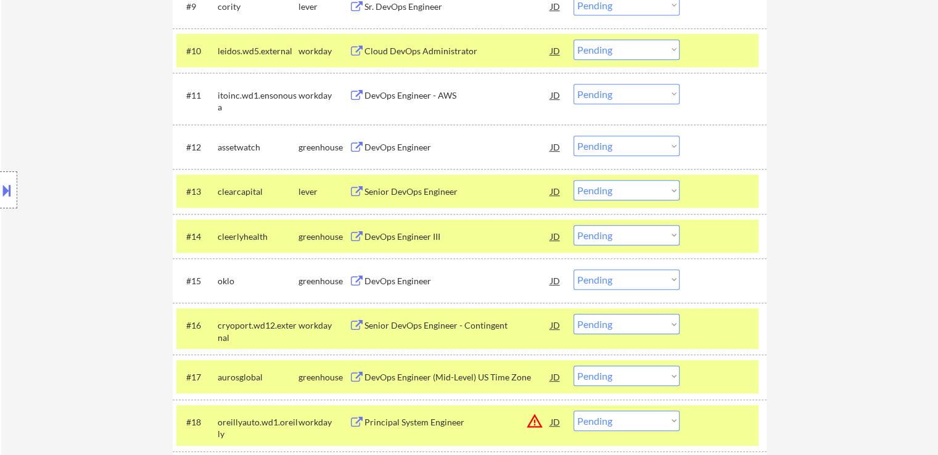
click at [388, 239] on div "DevOps Engineer III" at bounding box center [457, 237] width 186 height 12
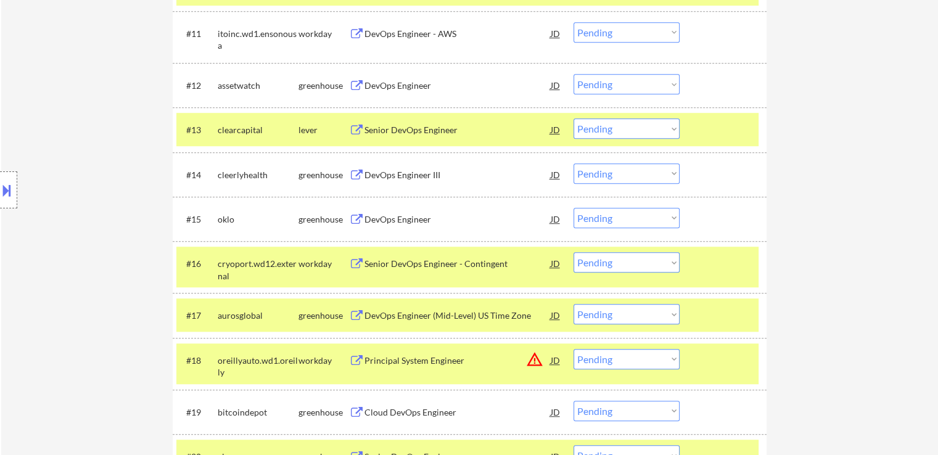
click at [389, 215] on div "DevOps Engineer" at bounding box center [457, 219] width 186 height 12
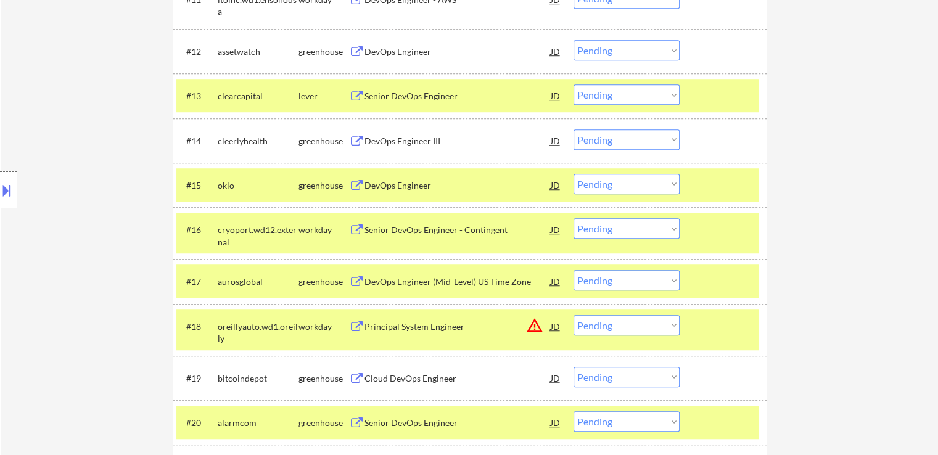
scroll to position [925, 0]
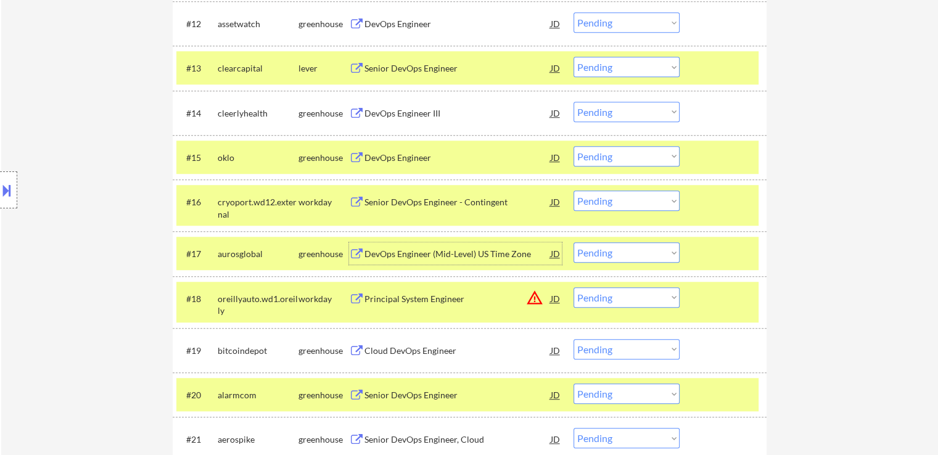
click at [395, 255] on div "DevOps Engineer (Mid-Level) US Time Zone" at bounding box center [457, 254] width 186 height 12
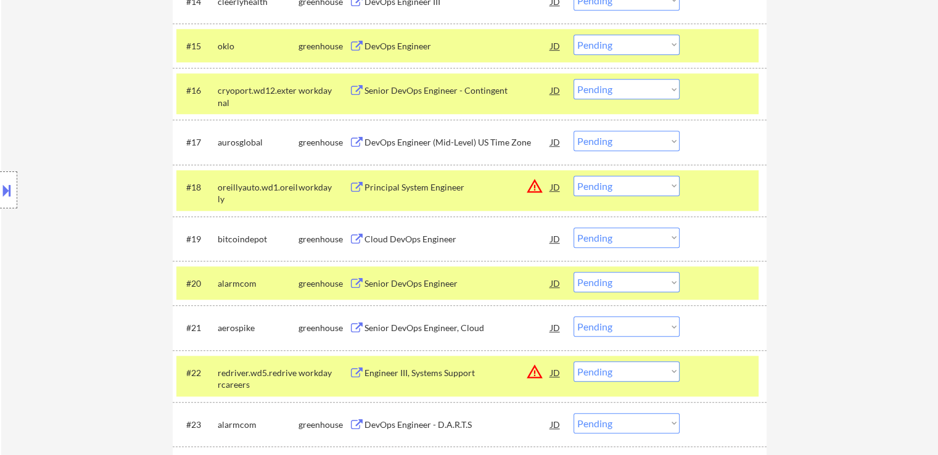
scroll to position [1110, 0]
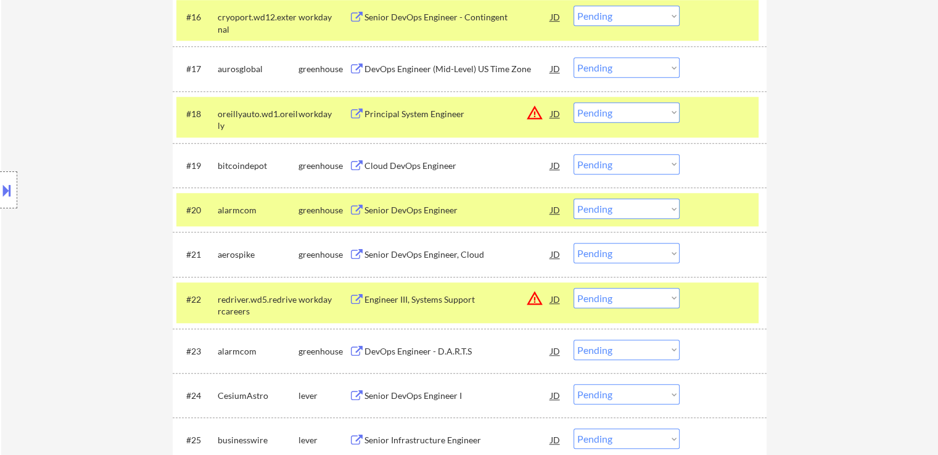
click at [390, 166] on div "Cloud DevOps Engineer" at bounding box center [457, 166] width 186 height 12
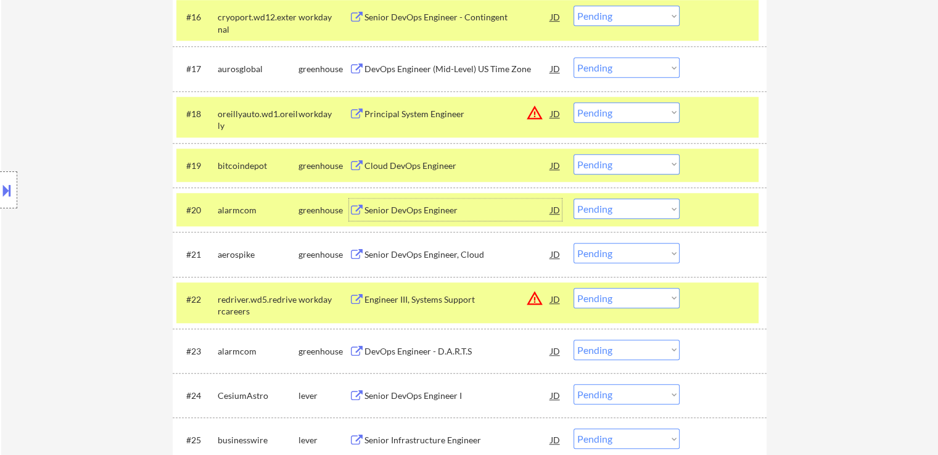
click at [392, 212] on div "Senior DevOps Engineer" at bounding box center [457, 210] width 186 height 12
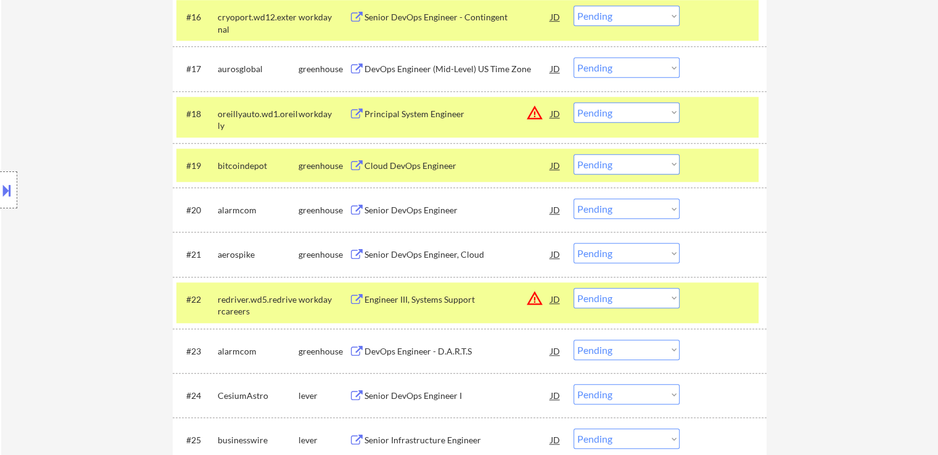
click at [393, 256] on div "Senior DevOps Engineer, Cloud" at bounding box center [457, 255] width 186 height 12
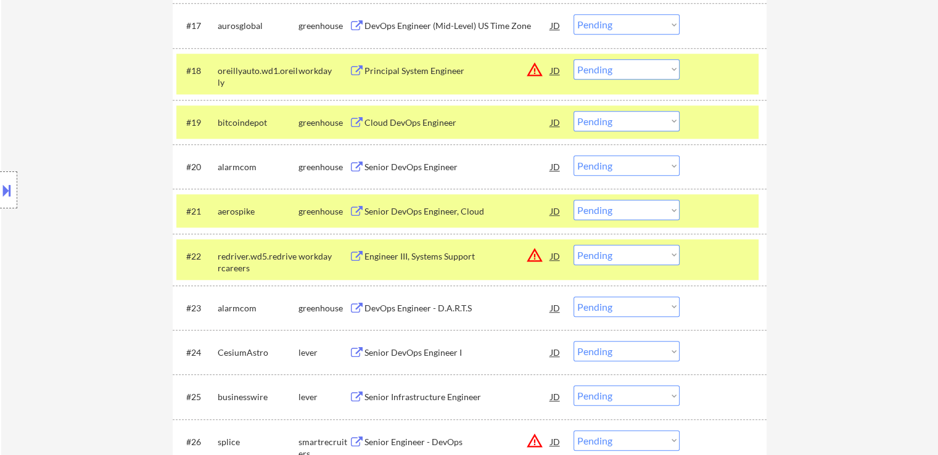
scroll to position [1233, 0]
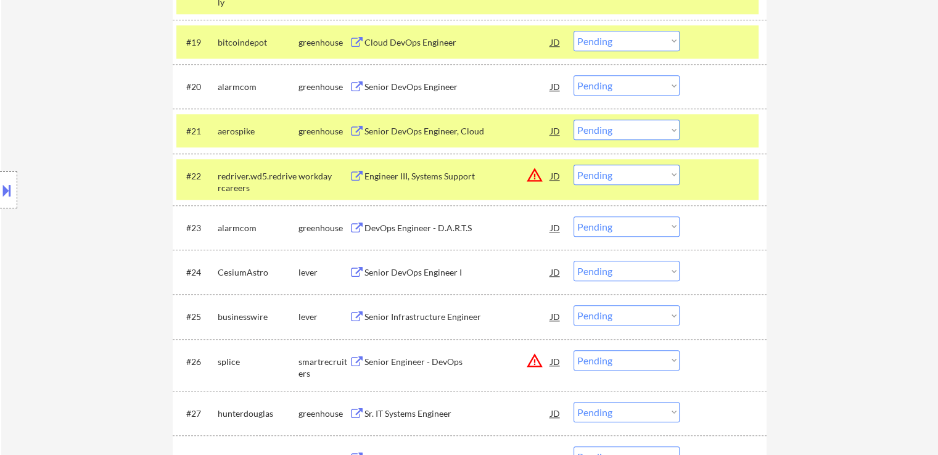
drag, startPoint x: 414, startPoint y: 229, endPoint x: 371, endPoint y: 309, distance: 91.1
click at [416, 229] on div "DevOps Engineer - D.A.R.T.S" at bounding box center [457, 228] width 186 height 12
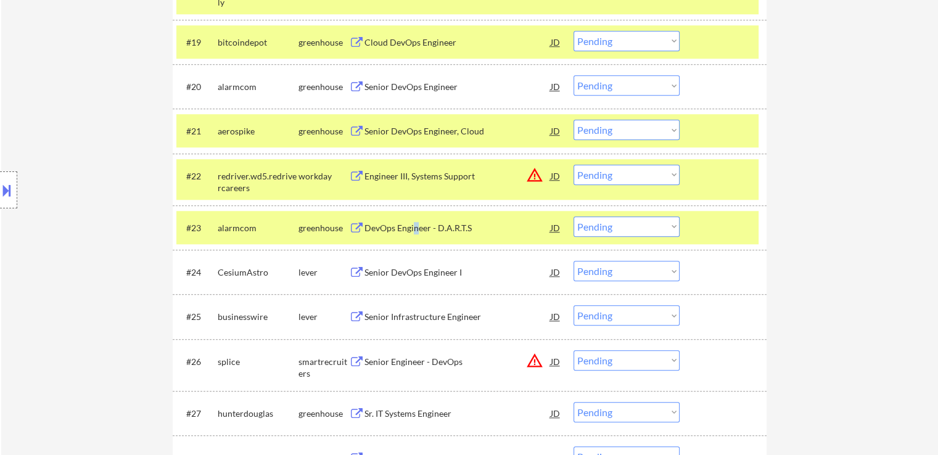
click at [406, 274] on div "Senior DevOps Engineer I" at bounding box center [457, 272] width 186 height 12
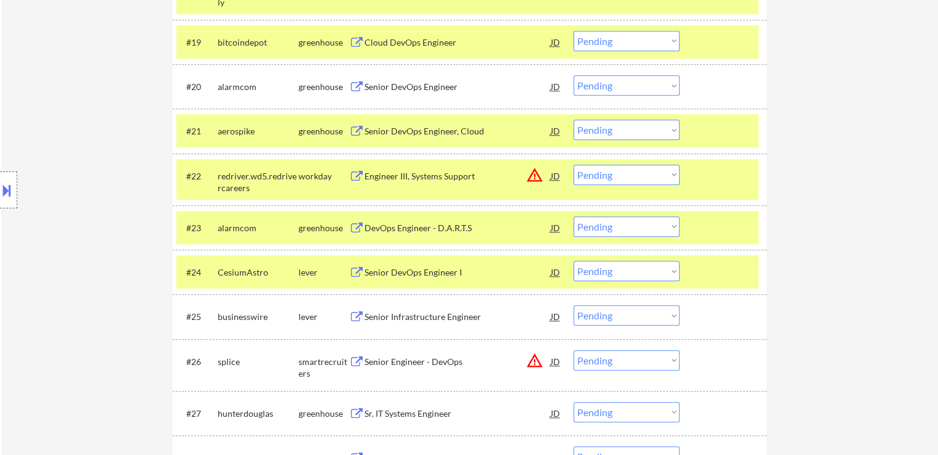
click at [403, 318] on div "Senior Infrastructure Engineer" at bounding box center [457, 317] width 186 height 12
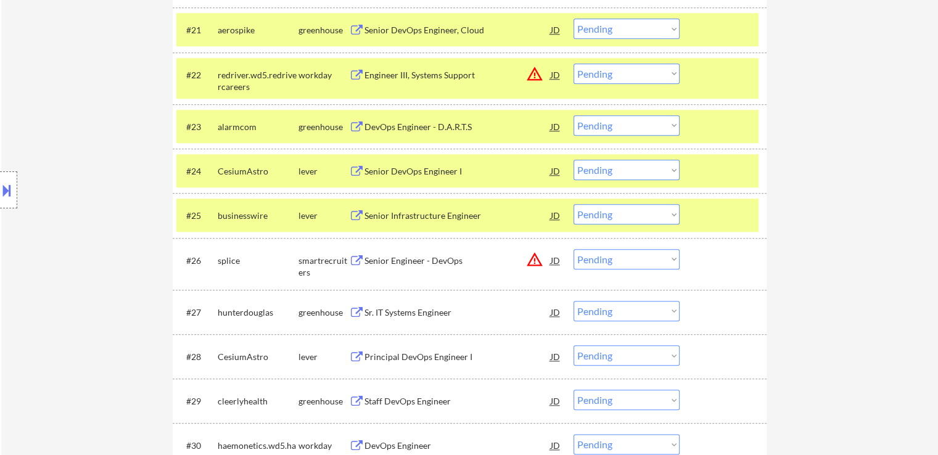
scroll to position [1357, 0]
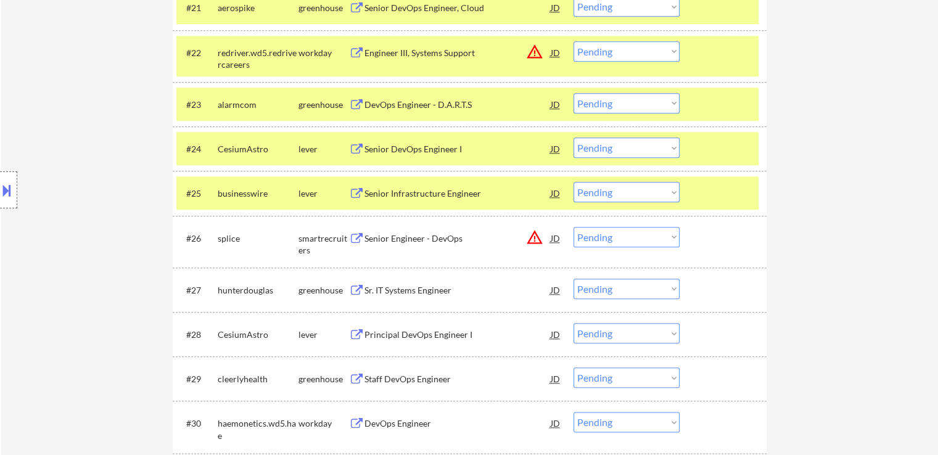
click at [398, 289] on div "Sr. IT Systems Engineer" at bounding box center [457, 290] width 186 height 12
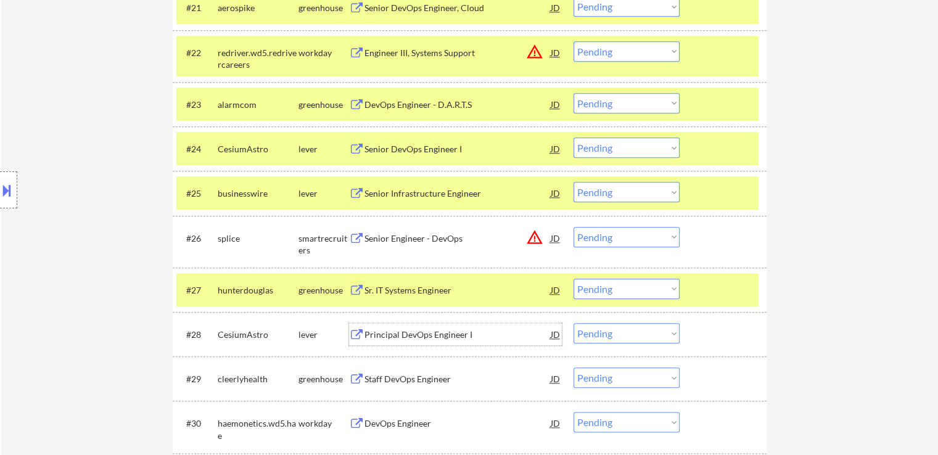
click at [396, 338] on div "Principal DevOps Engineer I" at bounding box center [457, 335] width 186 height 12
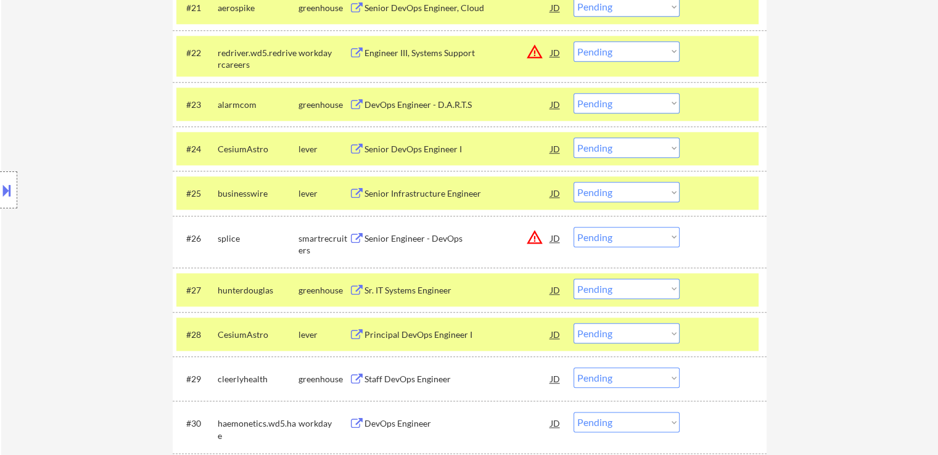
scroll to position [1419, 0]
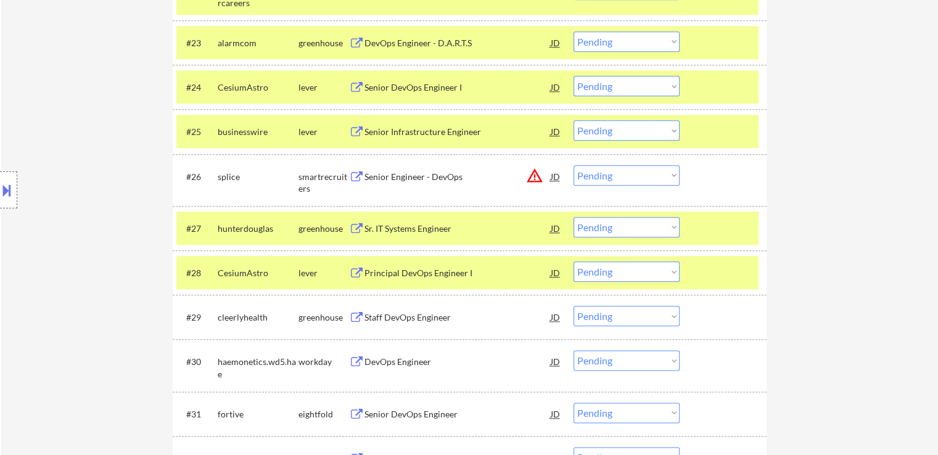
click at [390, 312] on div "Staff DevOps Engineer" at bounding box center [457, 317] width 186 height 12
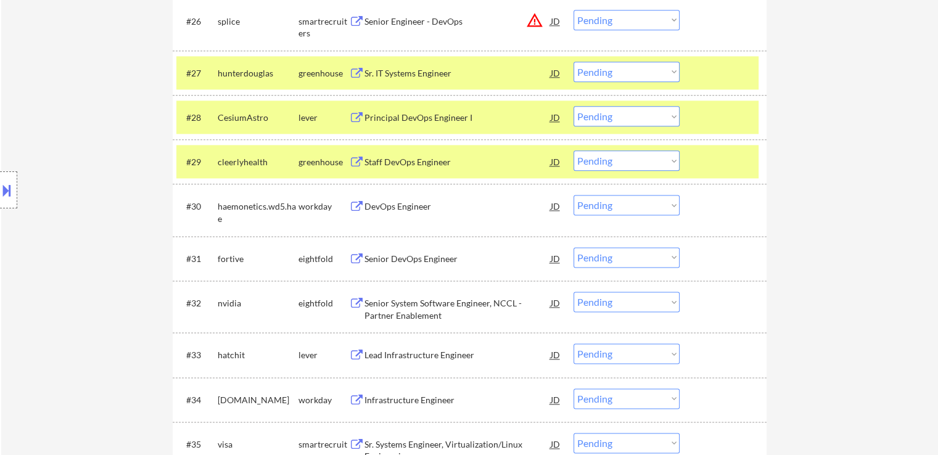
scroll to position [1604, 0]
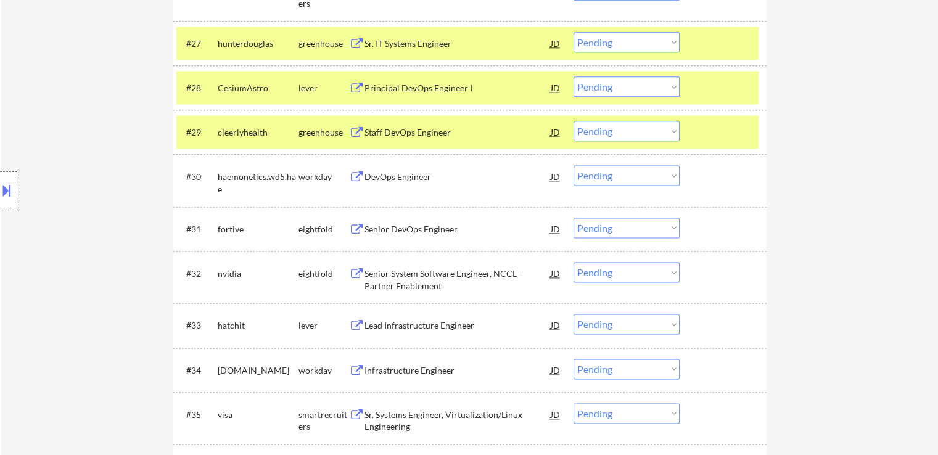
click at [402, 323] on div "Lead Infrastructure Engineer" at bounding box center [457, 325] width 186 height 12
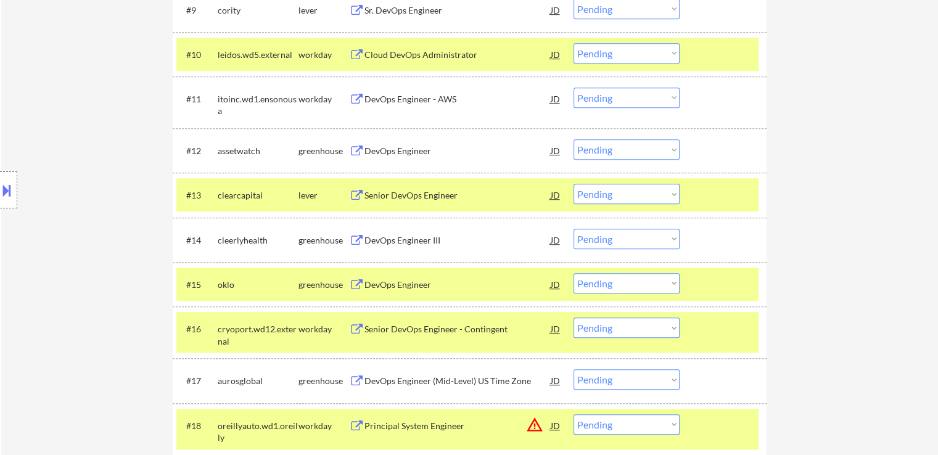
scroll to position [827, 0]
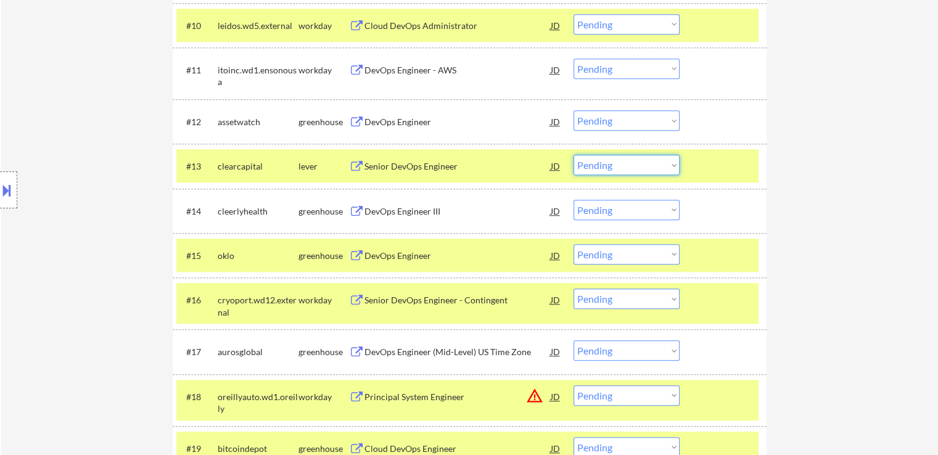
click at [598, 160] on select "Choose an option... Pending Applied Excluded (Questions) Excluded (Expired) Exc…" at bounding box center [627, 165] width 106 height 20
click at [574, 155] on select "Choose an option... Pending Applied Excluded (Questions) Excluded (Expired) Exc…" at bounding box center [627, 165] width 106 height 20
select select ""pending""
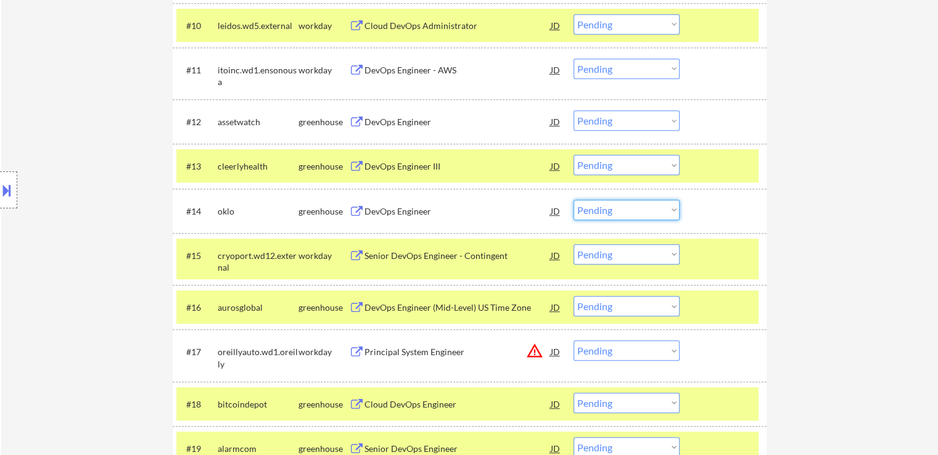
click at [585, 214] on select "Choose an option... Pending Applied Excluded (Questions) Excluded (Expired) Exc…" at bounding box center [627, 210] width 106 height 20
click at [574, 200] on select "Choose an option... Pending Applied Excluded (Questions) Excluded (Expired) Exc…" at bounding box center [627, 210] width 106 height 20
select select ""pending""
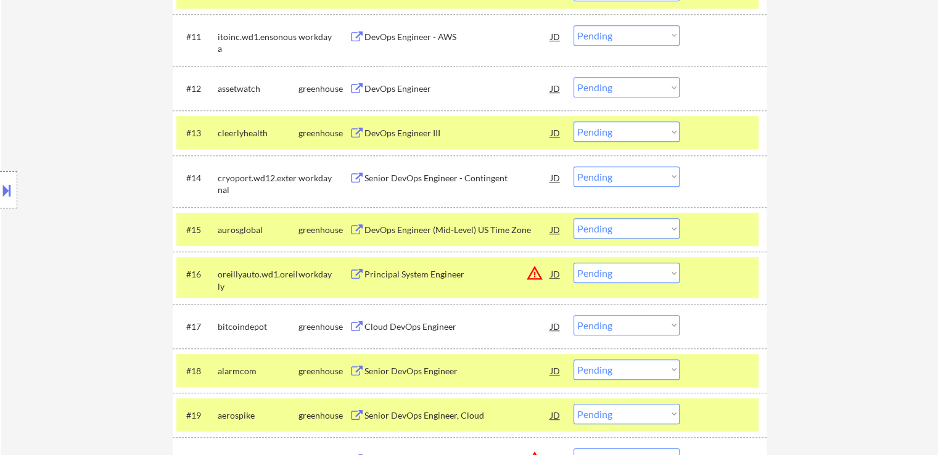
scroll to position [950, 0]
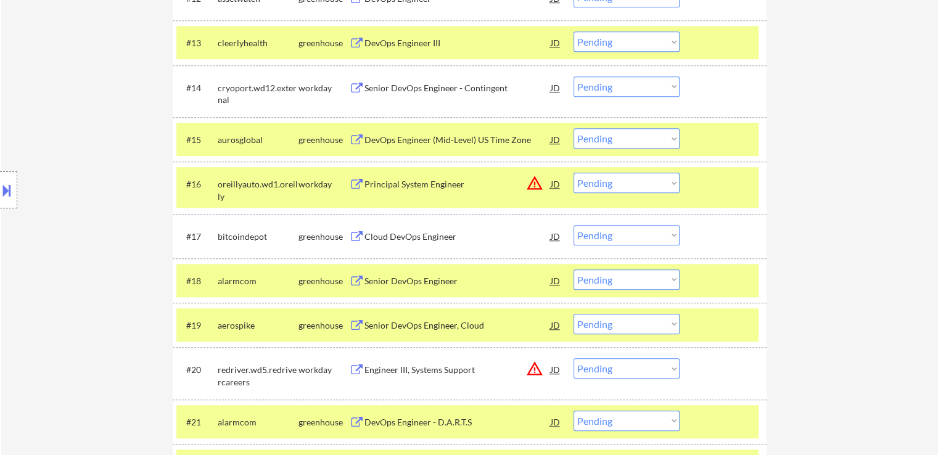
drag, startPoint x: 611, startPoint y: 138, endPoint x: 616, endPoint y: 142, distance: 6.6
click at [611, 138] on select "Choose an option... Pending Applied Excluded (Questions) Excluded (Expired) Exc…" at bounding box center [627, 138] width 106 height 20
click at [574, 128] on select "Choose an option... Pending Applied Excluded (Questions) Excluded (Expired) Exc…" at bounding box center [627, 138] width 106 height 20
select select ""pending""
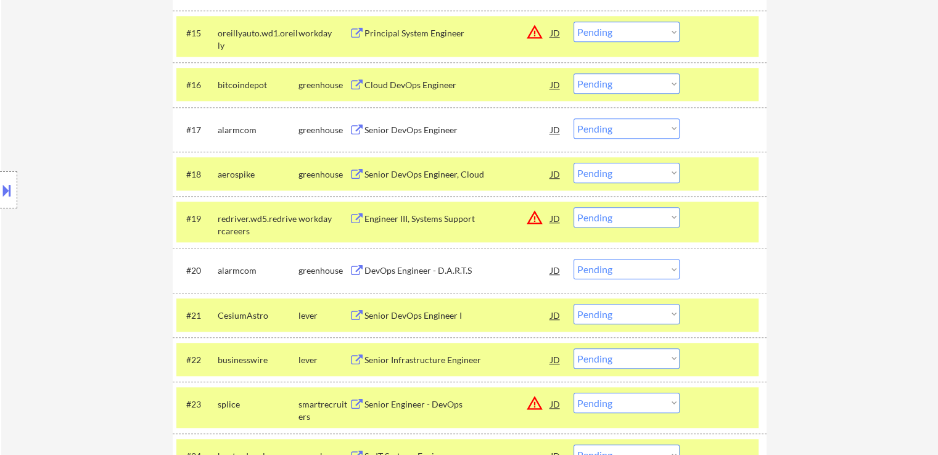
scroll to position [1074, 0]
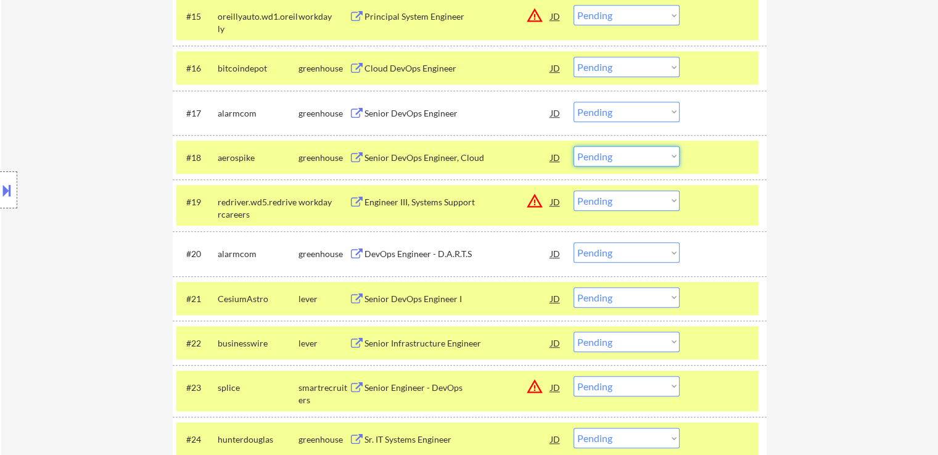
click at [589, 159] on select "Choose an option... Pending Applied Excluded (Questions) Excluded (Expired) Exc…" at bounding box center [627, 156] width 106 height 20
click at [574, 146] on select "Choose an option... Pending Applied Excluded (Questions) Excluded (Expired) Exc…" at bounding box center [627, 156] width 106 height 20
select select ""pending""
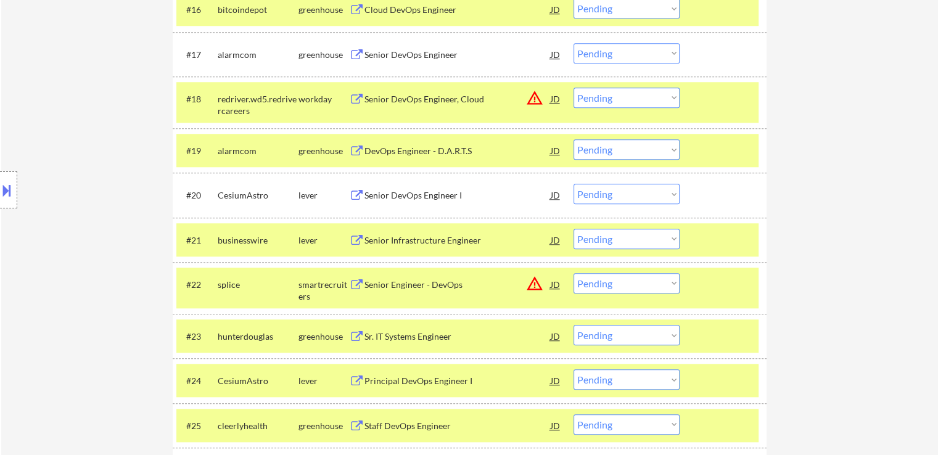
scroll to position [1135, 0]
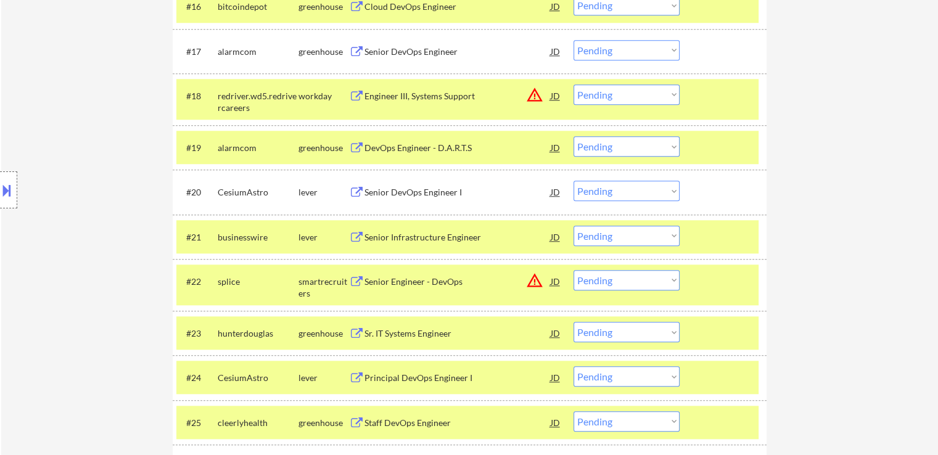
click at [597, 181] on select "Choose an option... Pending Applied Excluded (Questions) Excluded (Expired) Exc…" at bounding box center [627, 191] width 106 height 20
click at [574, 181] on select "Choose an option... Pending Applied Excluded (Questions) Excluded (Expired) Exc…" at bounding box center [627, 191] width 106 height 20
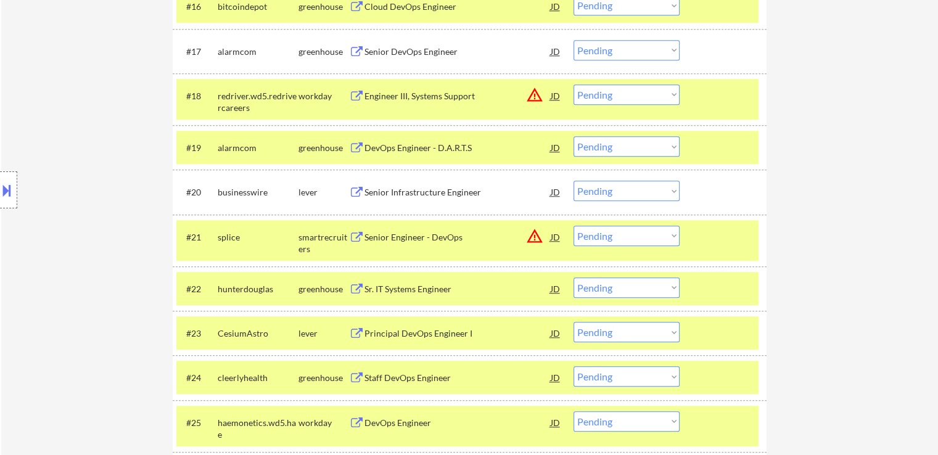
scroll to position [1197, 0]
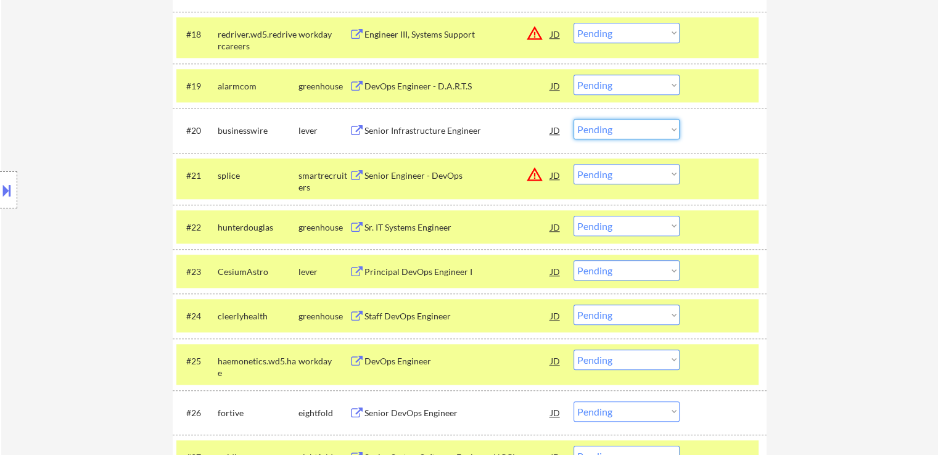
click at [590, 132] on select "Choose an option... Pending Applied Excluded (Questions) Excluded (Expired) Exc…" at bounding box center [627, 129] width 106 height 20
click at [574, 119] on select "Choose an option... Pending Applied Excluded (Questions) Excluded (Expired) Exc…" at bounding box center [627, 129] width 106 height 20
select select ""pending""
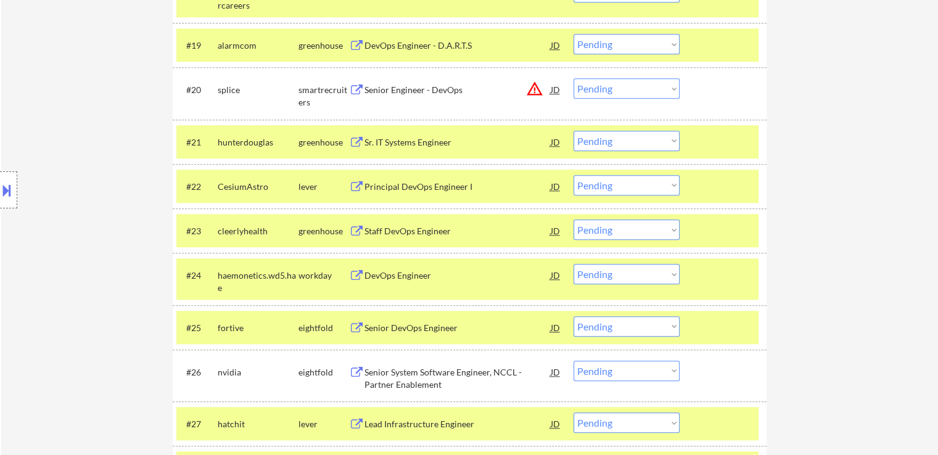
scroll to position [1259, 0]
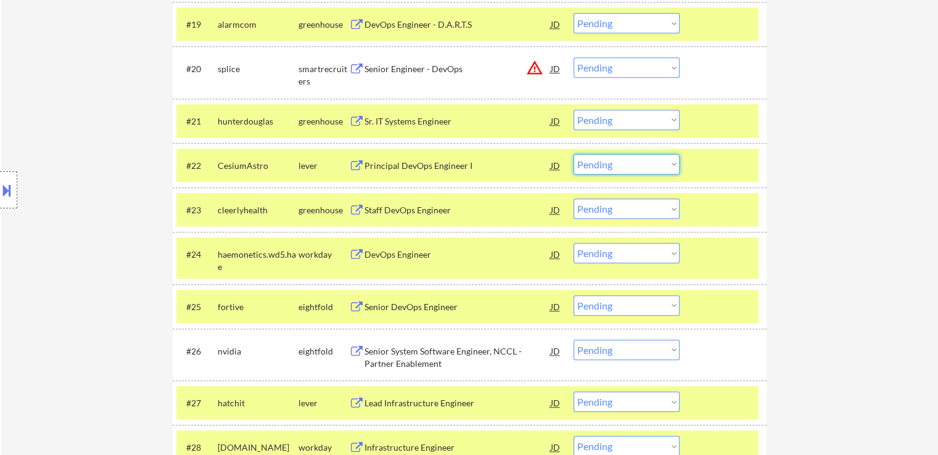
click at [595, 161] on select "Choose an option... Pending Applied Excluded (Questions) Excluded (Expired) Exc…" at bounding box center [627, 164] width 106 height 20
click at [574, 154] on select "Choose an option... Pending Applied Excluded (Questions) Excluded (Expired) Exc…" at bounding box center [627, 164] width 106 height 20
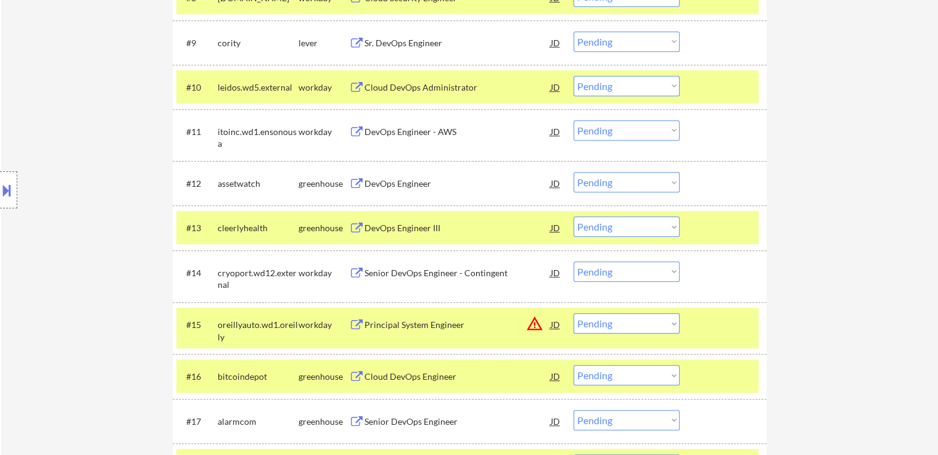
scroll to position [1196, 0]
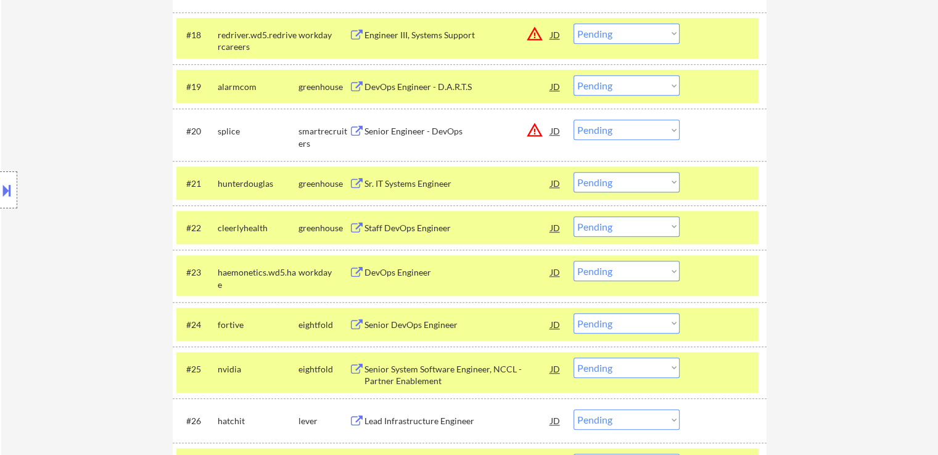
click at [608, 234] on select "Choose an option... Pending Applied Excluded (Questions) Excluded (Expired) Exc…" at bounding box center [627, 226] width 106 height 20
click at [574, 216] on select "Choose an option... Pending Applied Excluded (Questions) Excluded (Expired) Exc…" at bounding box center [627, 226] width 106 height 20
select select ""pending""
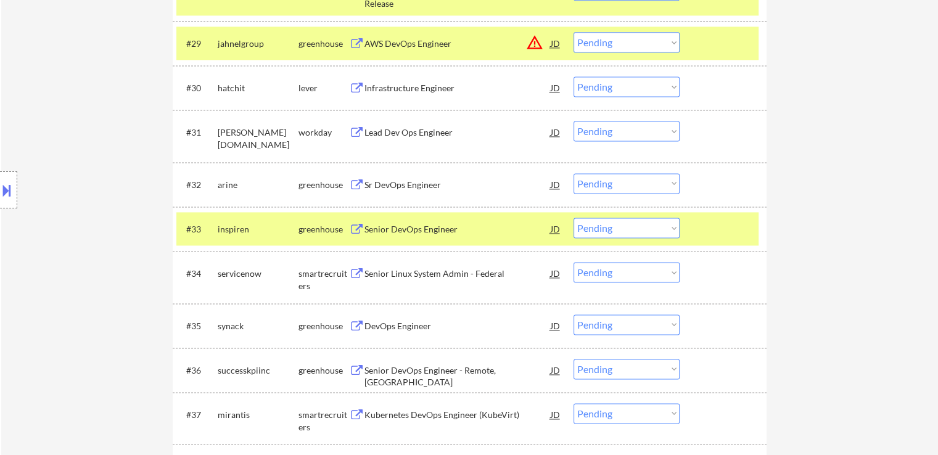
scroll to position [1752, 0]
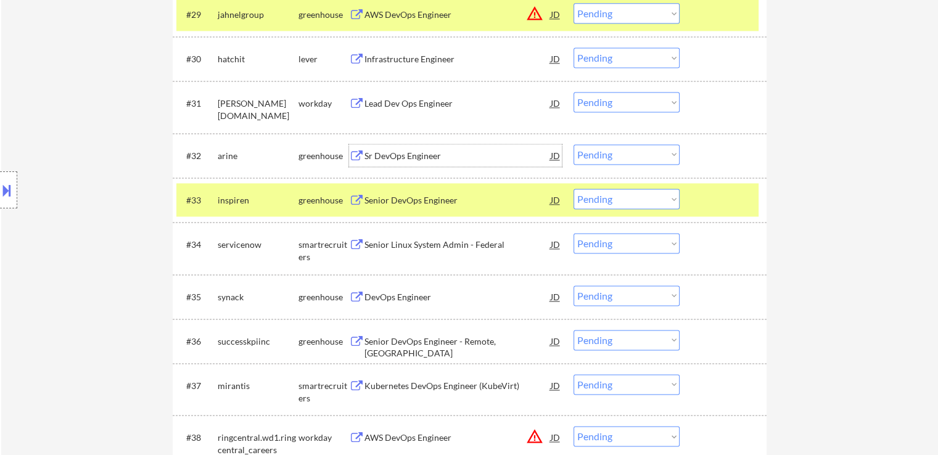
click at [382, 152] on div "Sr DevOps Engineer" at bounding box center [457, 156] width 186 height 12
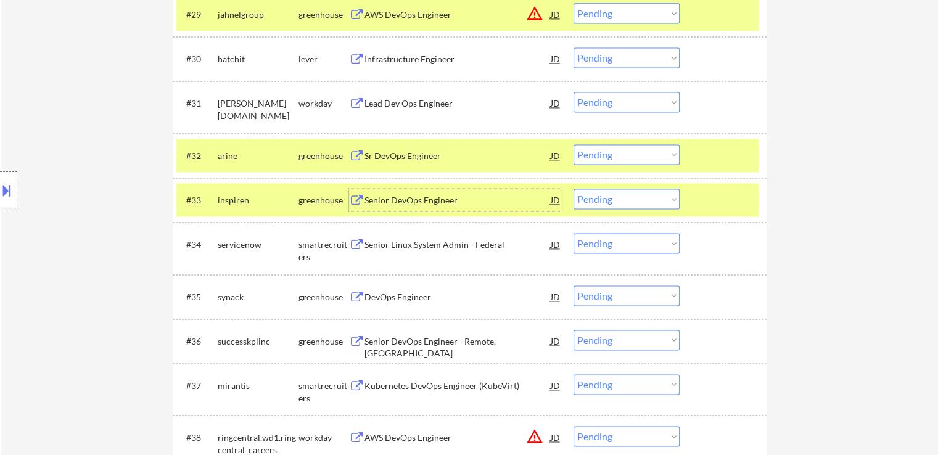
click at [396, 203] on div "Senior DevOps Engineer" at bounding box center [457, 200] width 186 height 12
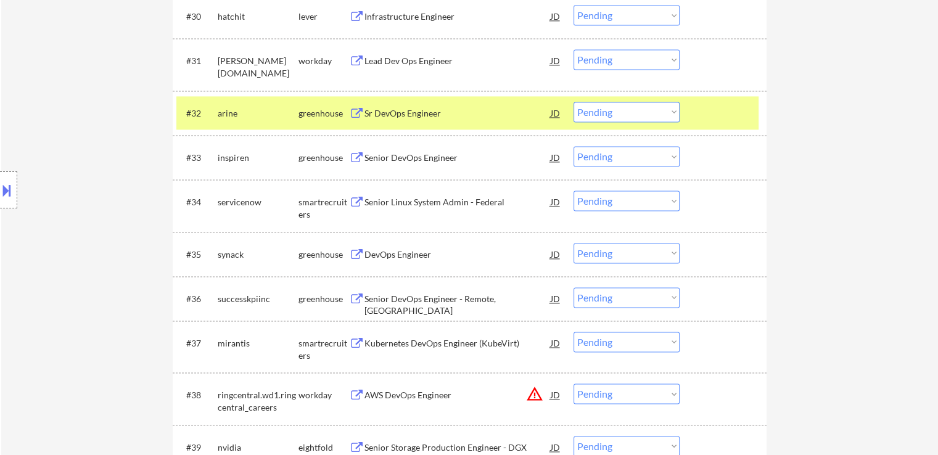
scroll to position [1813, 0]
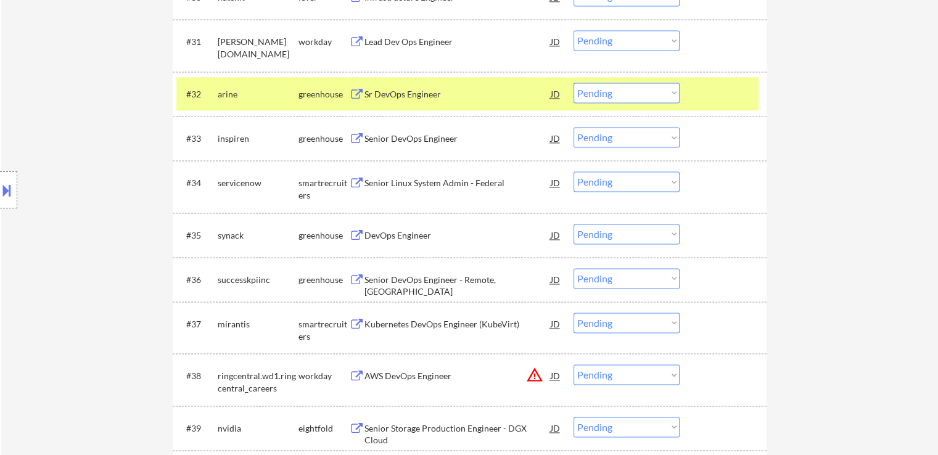
click at [375, 181] on div "Senior Linux System Admin - Federal" at bounding box center [457, 183] width 186 height 12
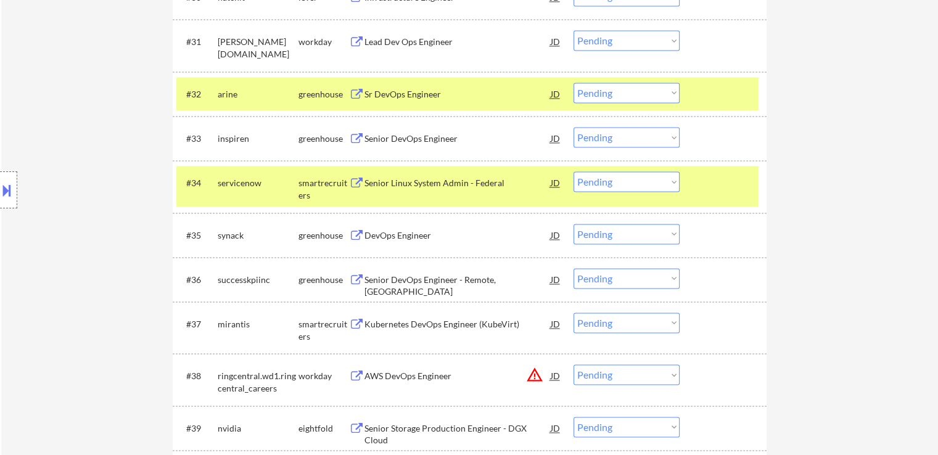
click at [384, 237] on div "DevOps Engineer" at bounding box center [457, 235] width 186 height 12
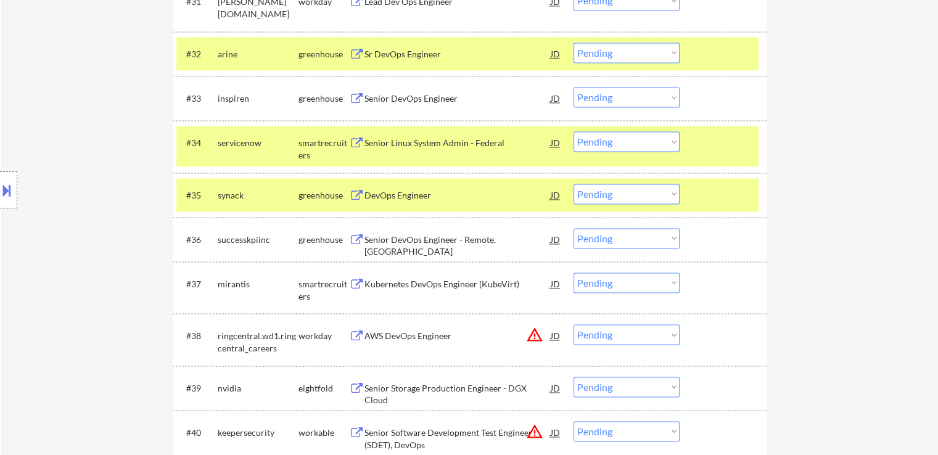
scroll to position [1875, 0]
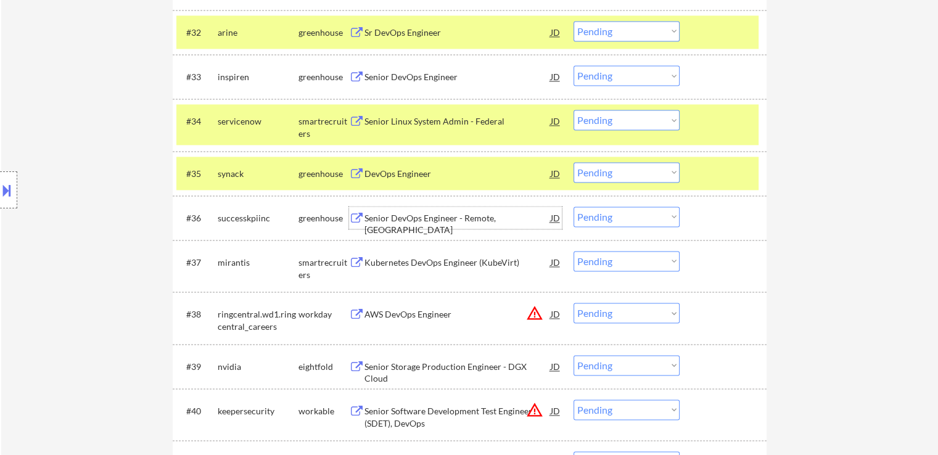
click at [426, 220] on div "Senior DevOps Engineer - Remote, [GEOGRAPHIC_DATA]" at bounding box center [457, 224] width 186 height 24
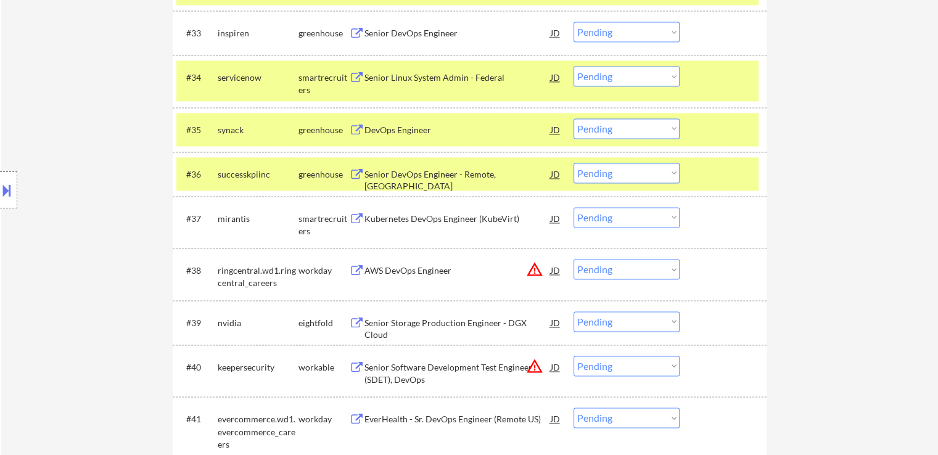
scroll to position [1937, 0]
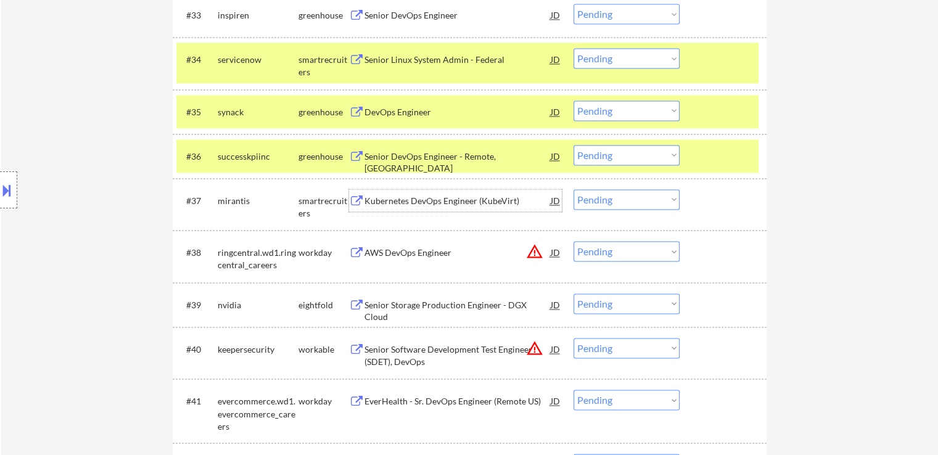
click at [394, 198] on div "Kubernetes DevOps Engineer (KubeVirt)" at bounding box center [457, 201] width 186 height 12
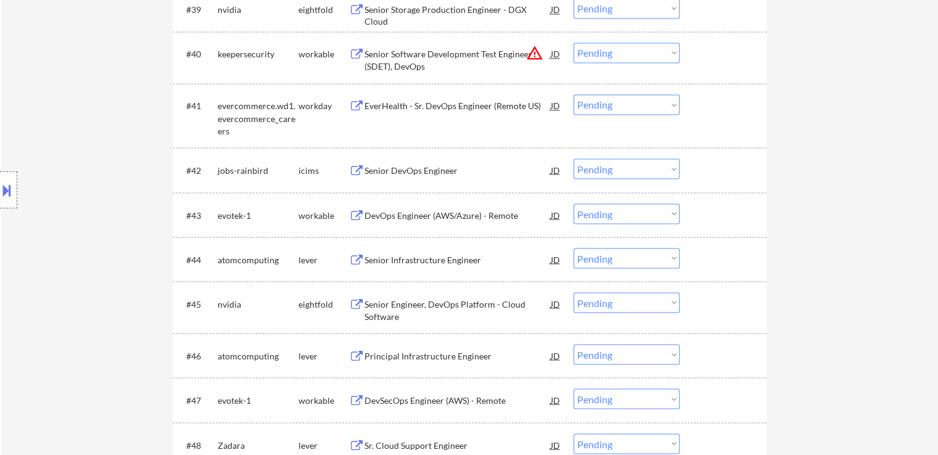
scroll to position [2245, 0]
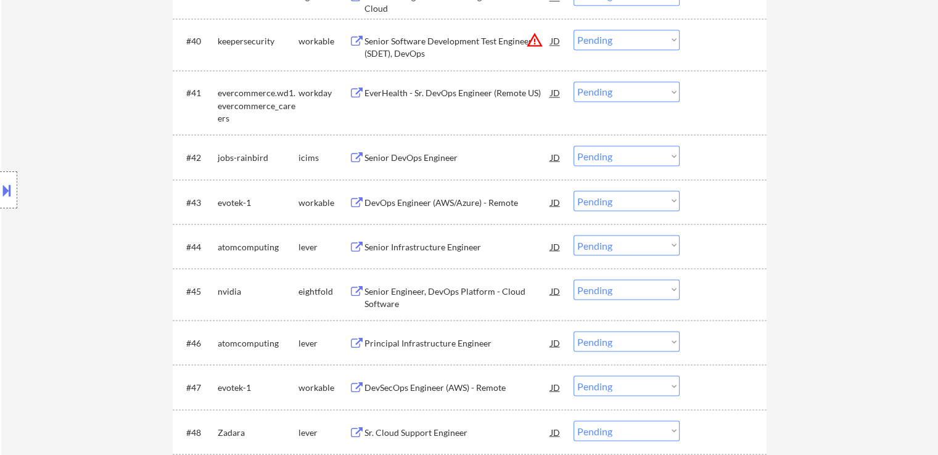
click at [406, 202] on div "DevOps Engineer (AWS/Azure) - Remote" at bounding box center [457, 202] width 186 height 12
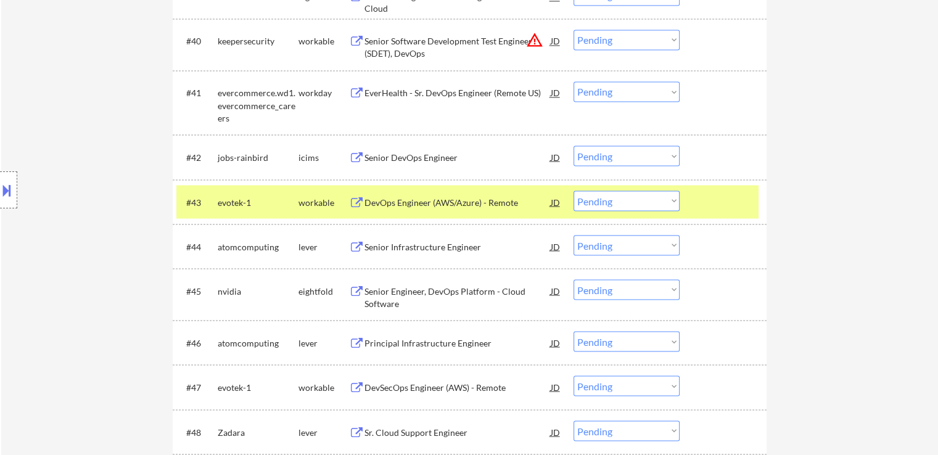
scroll to position [2307, 0]
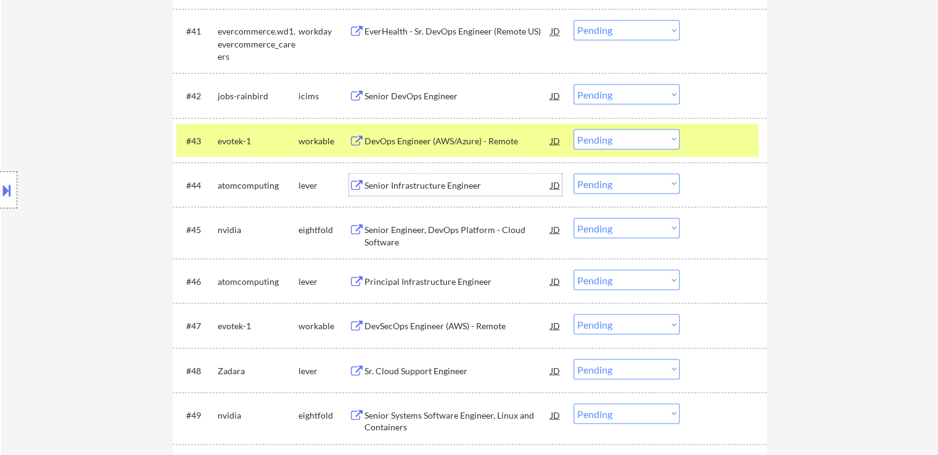
click at [395, 185] on div "Senior Infrastructure Engineer" at bounding box center [457, 185] width 186 height 12
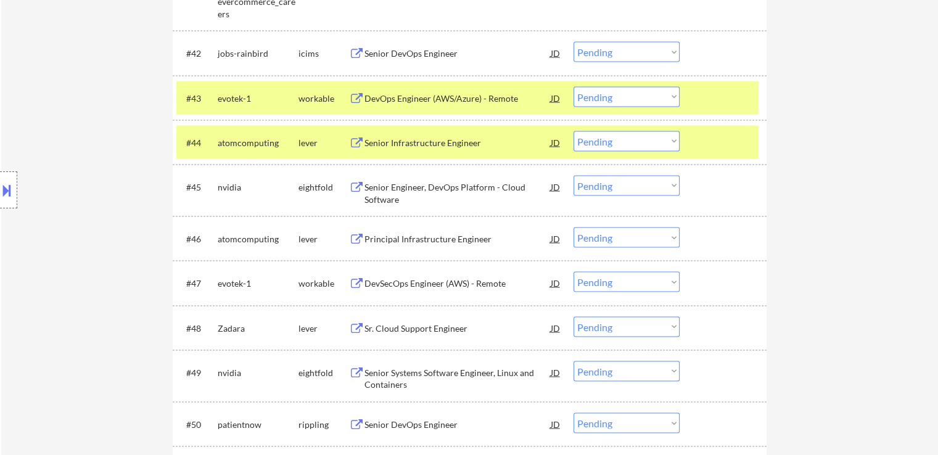
scroll to position [2368, 0]
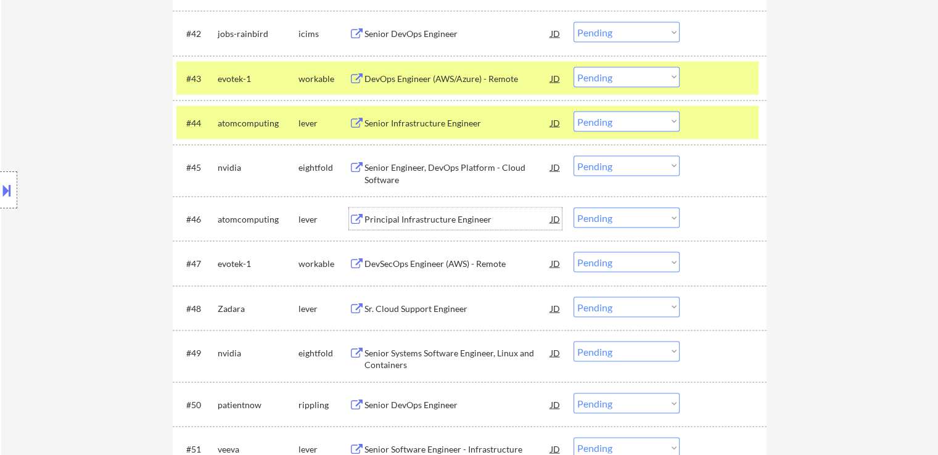
click at [410, 217] on div "Principal Infrastructure Engineer" at bounding box center [457, 219] width 186 height 12
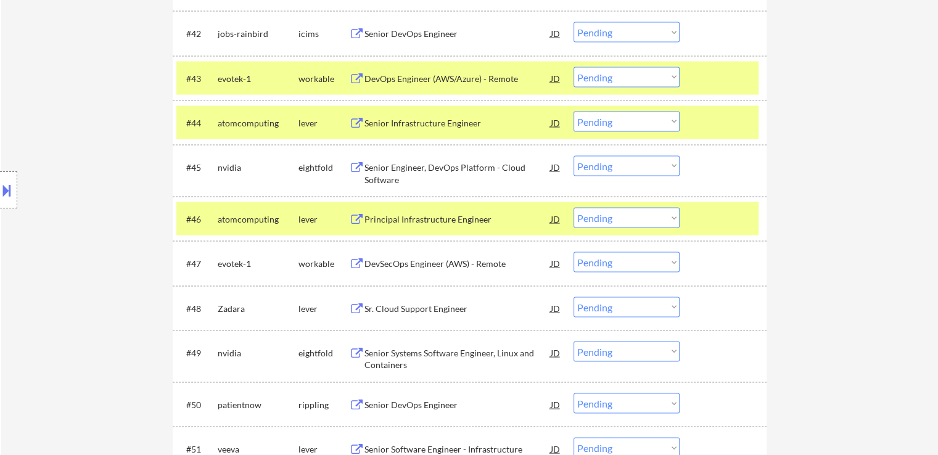
scroll to position [2430, 0]
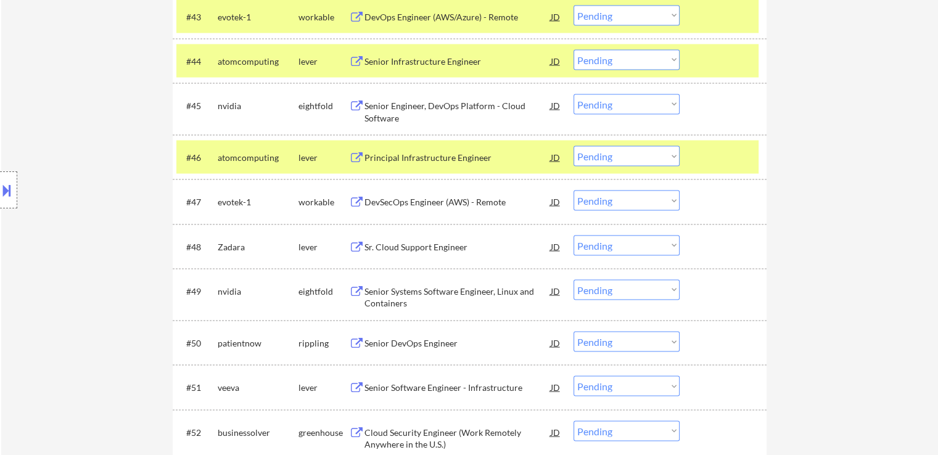
click at [403, 203] on div "DevSecOps Engineer (AWS) - Remote" at bounding box center [457, 202] width 186 height 12
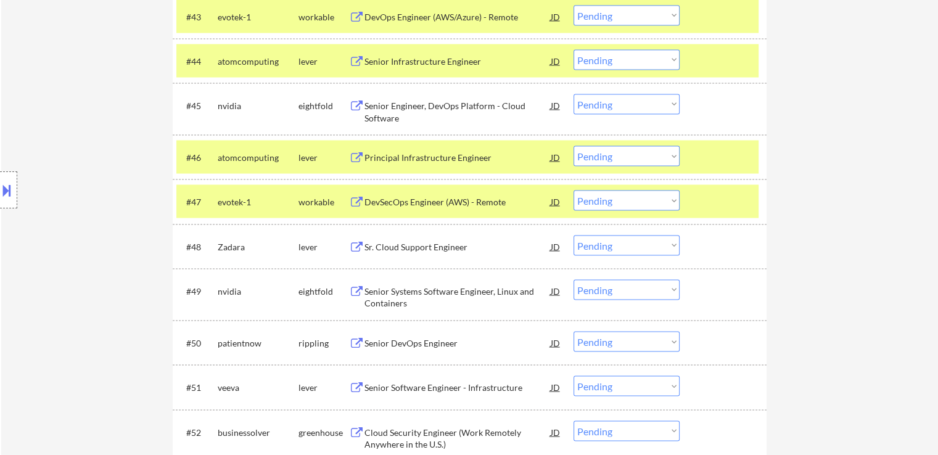
click at [389, 249] on div "Sr. Cloud Support Engineer" at bounding box center [457, 247] width 186 height 12
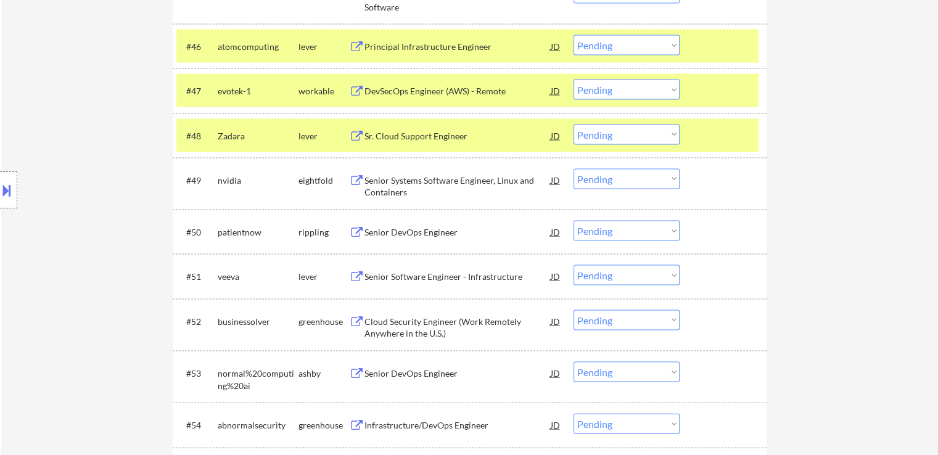
scroll to position [2553, 0]
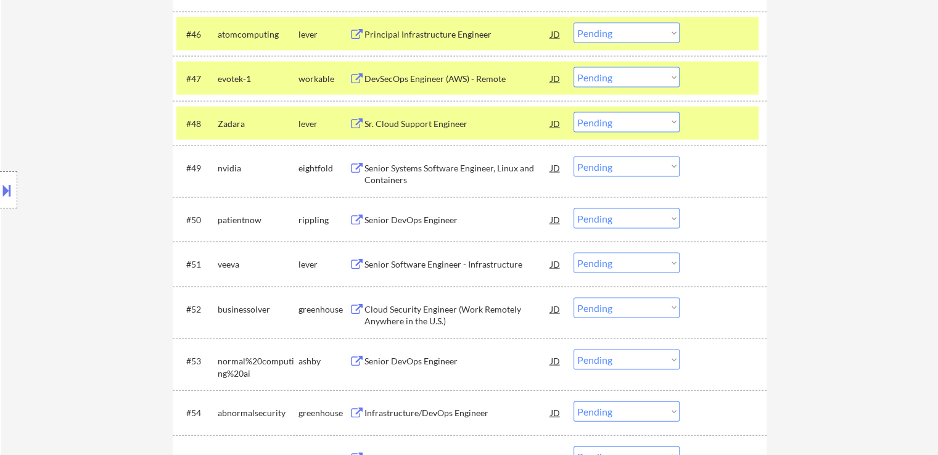
click at [399, 226] on div "Senior DevOps Engineer" at bounding box center [457, 219] width 186 height 22
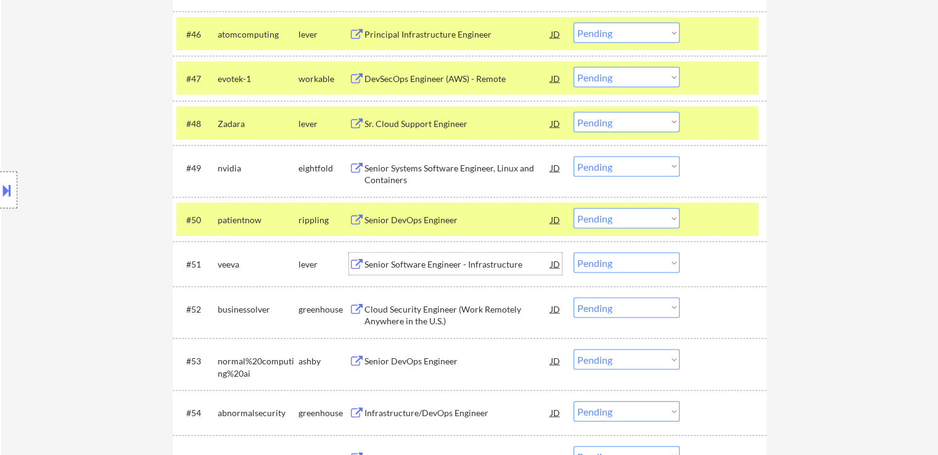
click at [398, 261] on div "Senior Software Engineer - Infrastructure" at bounding box center [457, 264] width 186 height 12
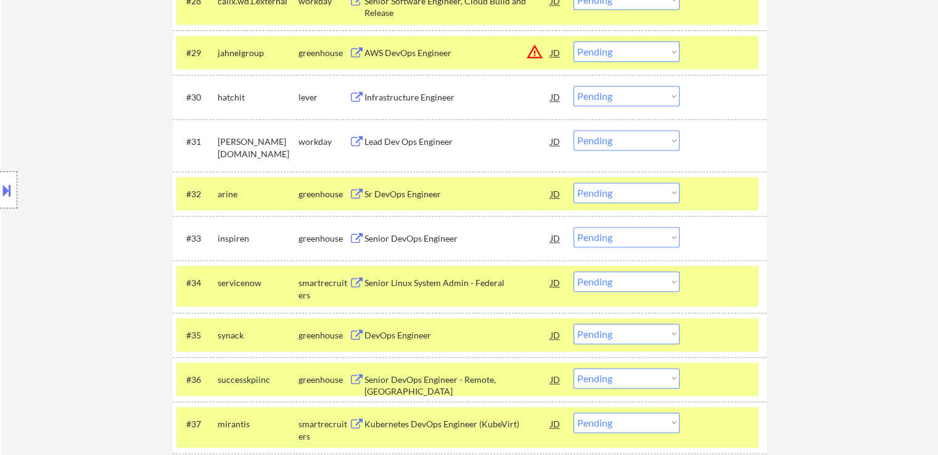
scroll to position [1741, 0]
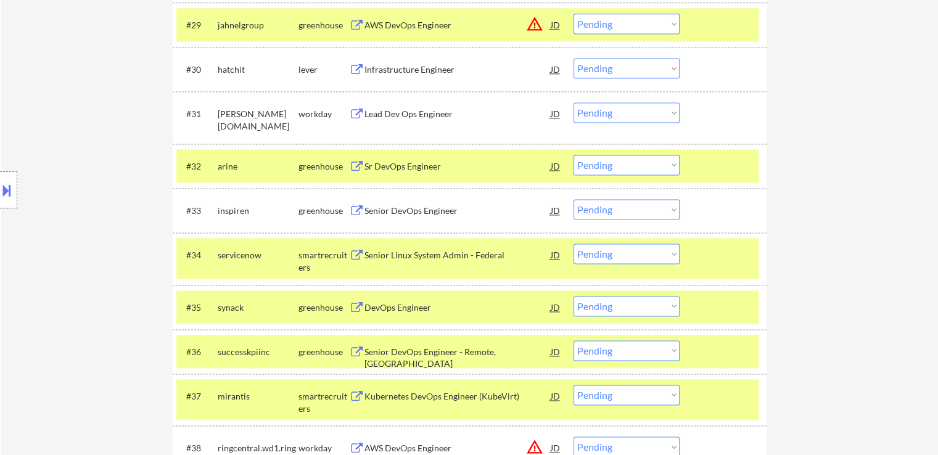
click at [590, 163] on select "Choose an option... Pending Applied Excluded (Questions) Excluded (Expired) Exc…" at bounding box center [627, 165] width 106 height 20
click at [574, 155] on select "Choose an option... Pending Applied Excluded (Questions) Excluded (Expired) Exc…" at bounding box center [627, 165] width 106 height 20
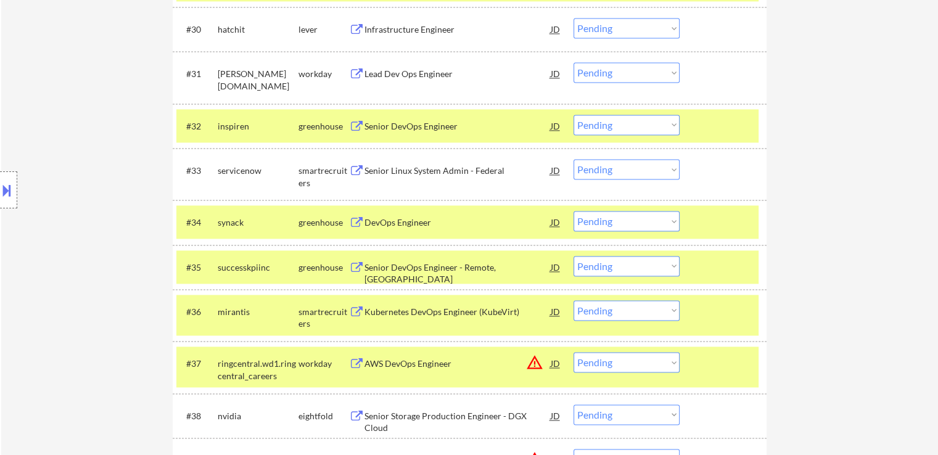
scroll to position [1803, 0]
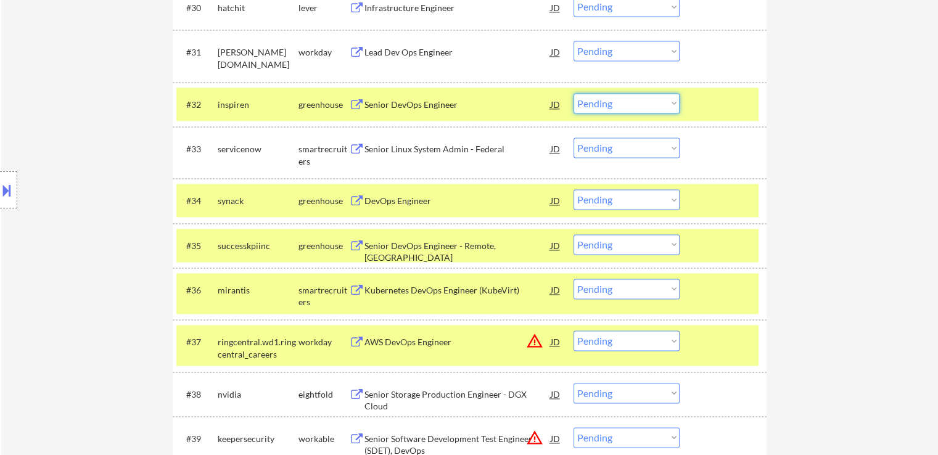
click at [604, 106] on select "Choose an option... Pending Applied Excluded (Questions) Excluded (Expired) Exc…" at bounding box center [627, 103] width 106 height 20
click at [574, 93] on select "Choose an option... Pending Applied Excluded (Questions) Excluded (Expired) Exc…" at bounding box center [627, 103] width 106 height 20
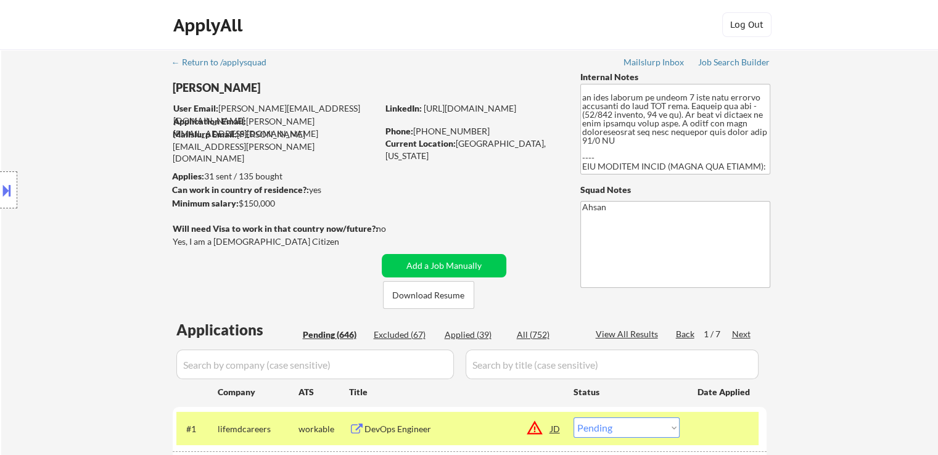
scroll to position [1679, 0]
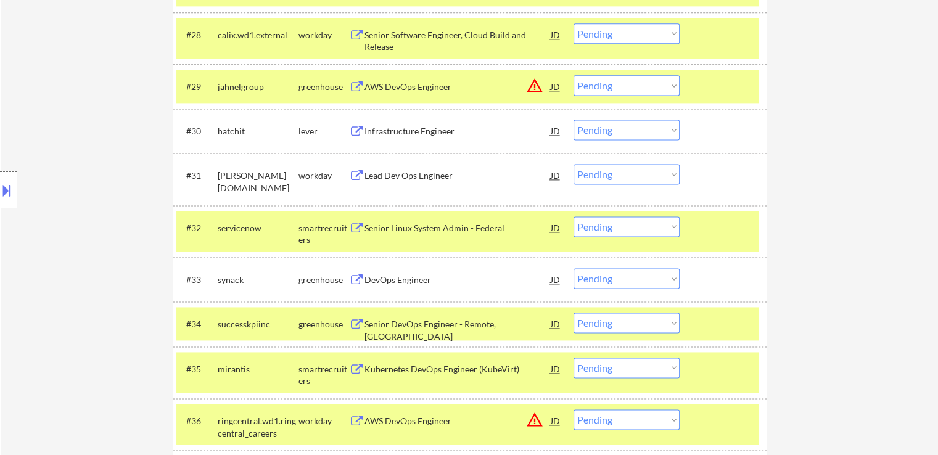
click at [607, 226] on select "Choose an option... Pending Applied Excluded (Questions) Excluded (Expired) Exc…" at bounding box center [627, 226] width 106 height 20
click at [574, 216] on select "Choose an option... Pending Applied Excluded (Questions) Excluded (Expired) Exc…" at bounding box center [627, 226] width 106 height 20
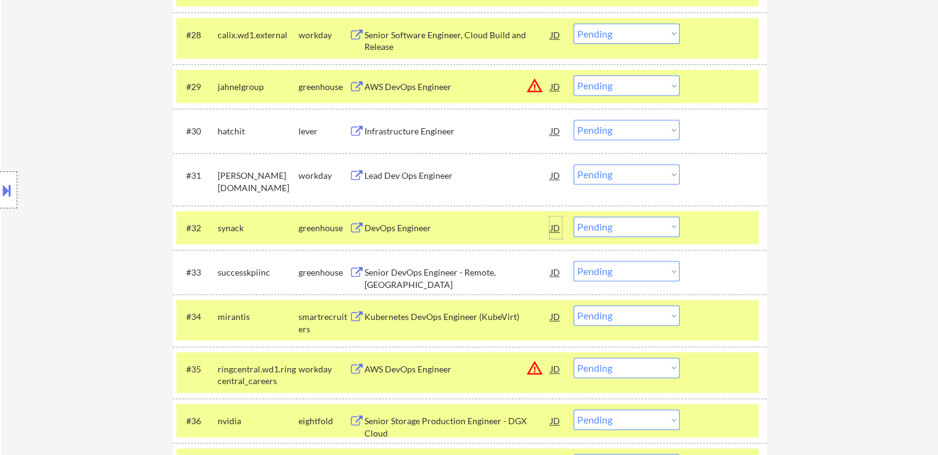
click at [561, 225] on div "JD" at bounding box center [556, 227] width 12 height 22
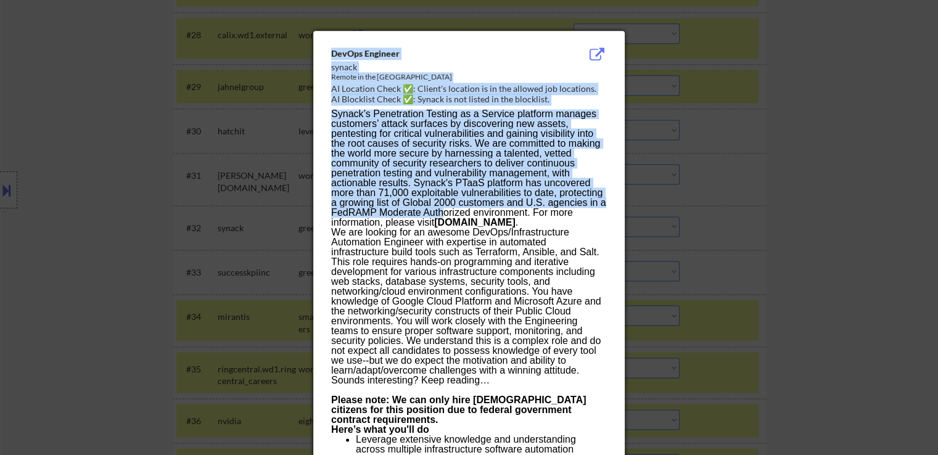
drag, startPoint x: 333, startPoint y: 52, endPoint x: 444, endPoint y: 211, distance: 193.5
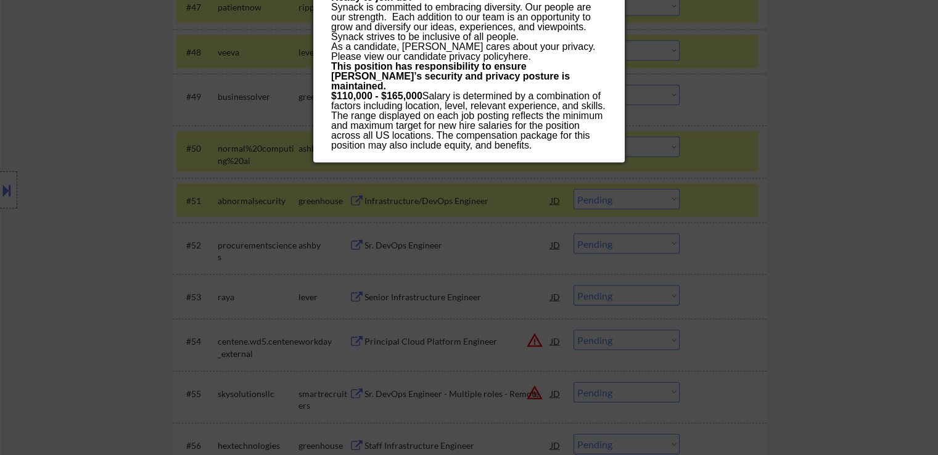
scroll to position [2666, 0]
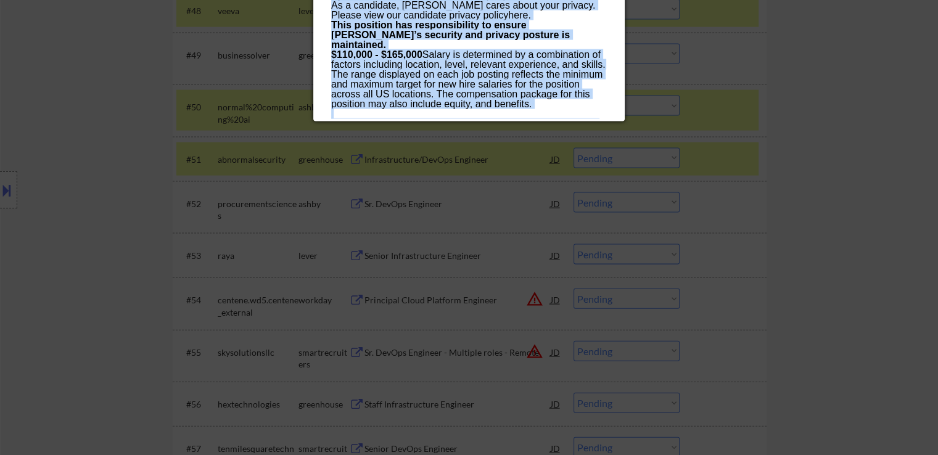
click at [493, 116] on p "$110,000 - $165,000 Salary is determined by a combination of factors including …" at bounding box center [468, 94] width 275 height 89
copy div "LorEmi Dolorsit ametco Adipis el sed DO EI Temporin Utlab ✅: Etdolo'm aliquaen …"
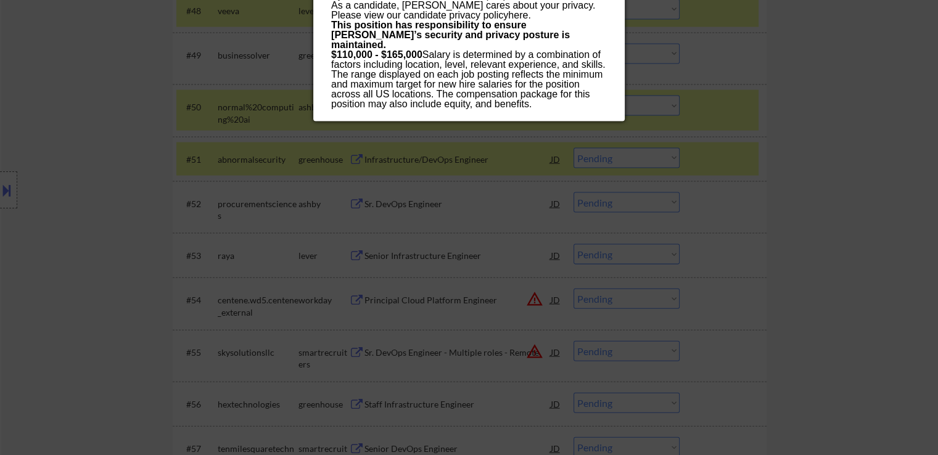
click at [104, 160] on div at bounding box center [469, 227] width 938 height 455
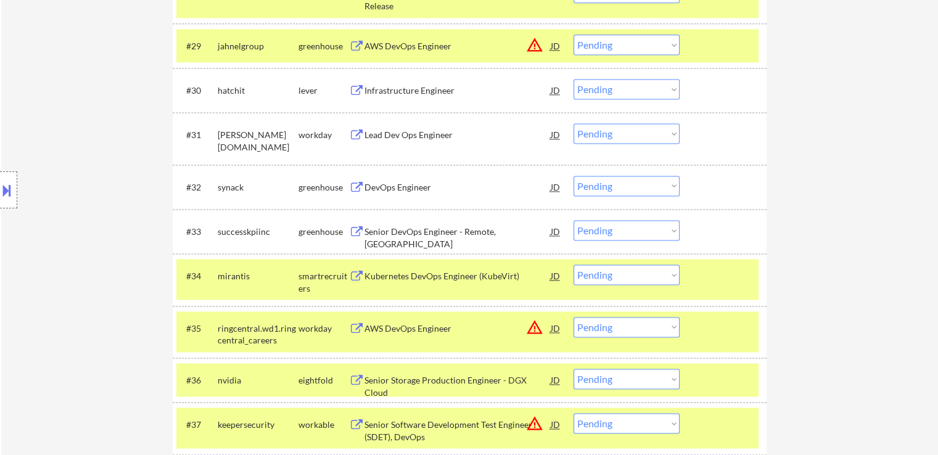
scroll to position [1741, 0]
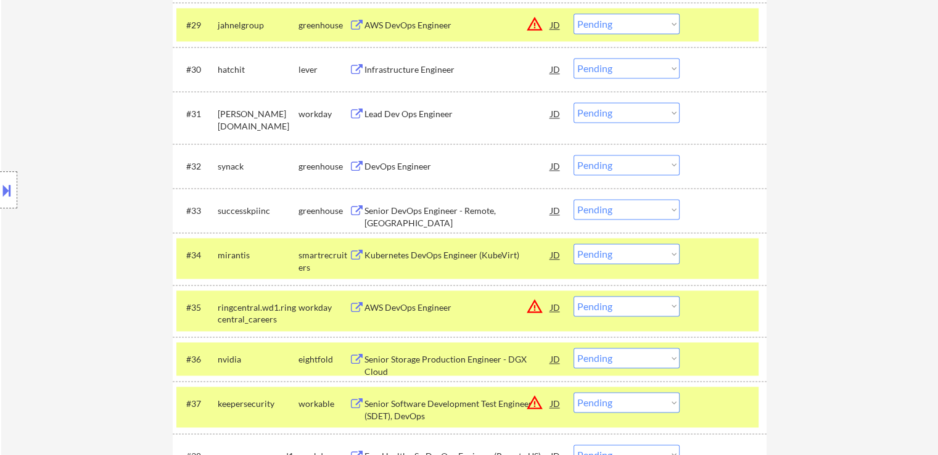
click at [590, 162] on select "Choose an option... Pending Applied Excluded (Questions) Excluded (Expired) Exc…" at bounding box center [627, 165] width 106 height 20
click at [574, 155] on select "Choose an option... Pending Applied Excluded (Questions) Excluded (Expired) Exc…" at bounding box center [627, 165] width 106 height 20
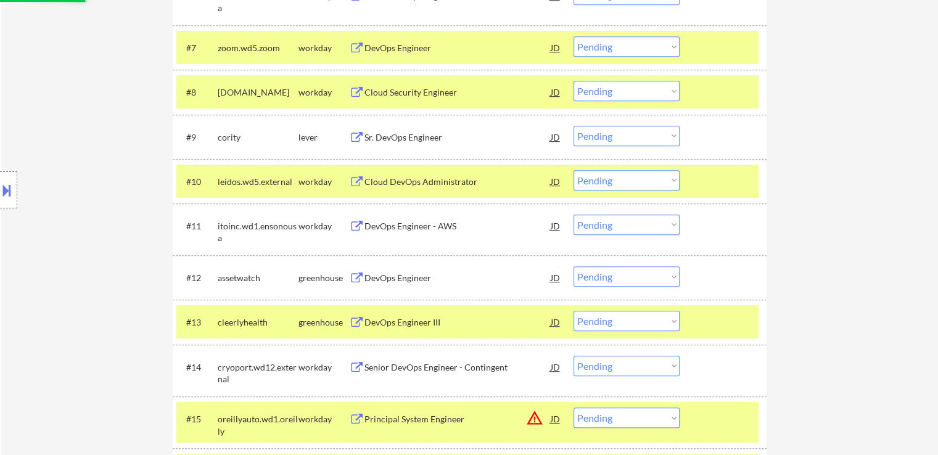
scroll to position [0, 0]
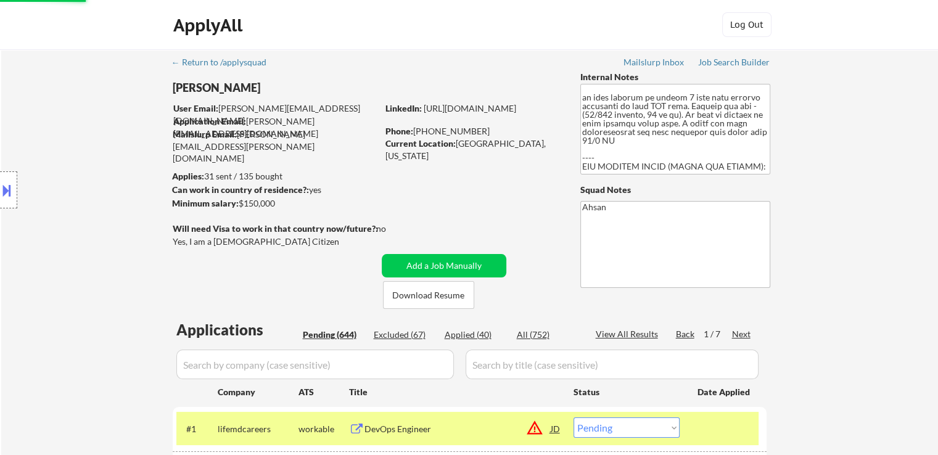
select select ""pending""
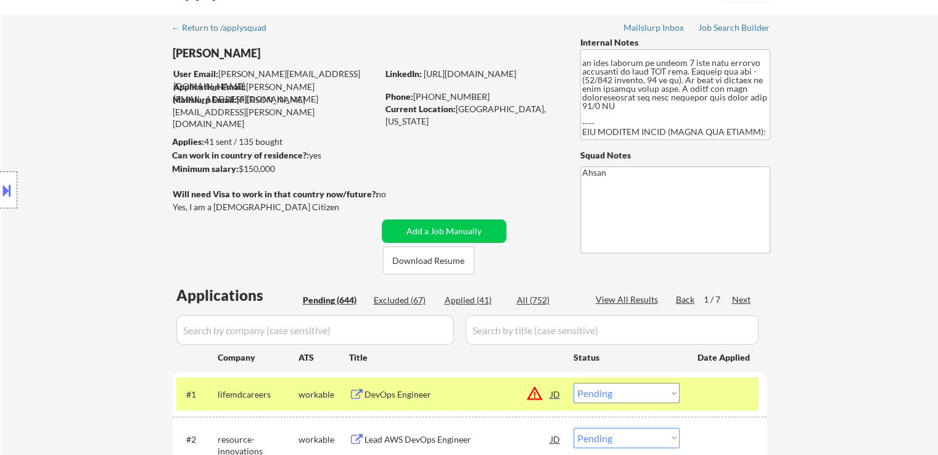
scroll to position [62, 0]
